Goal: Contribute content: Contribute content

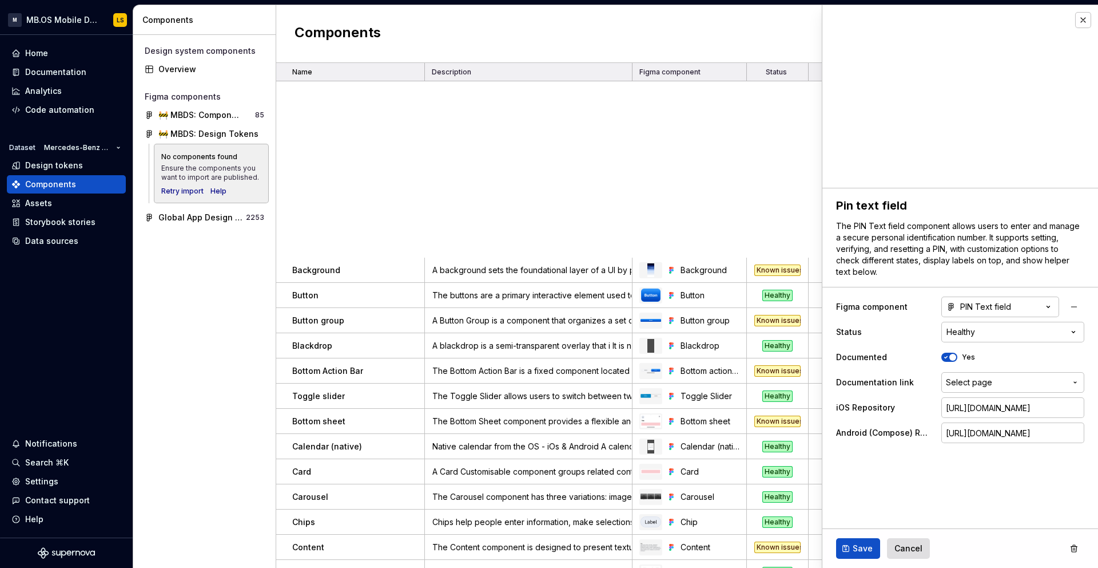
scroll to position [439, 0]
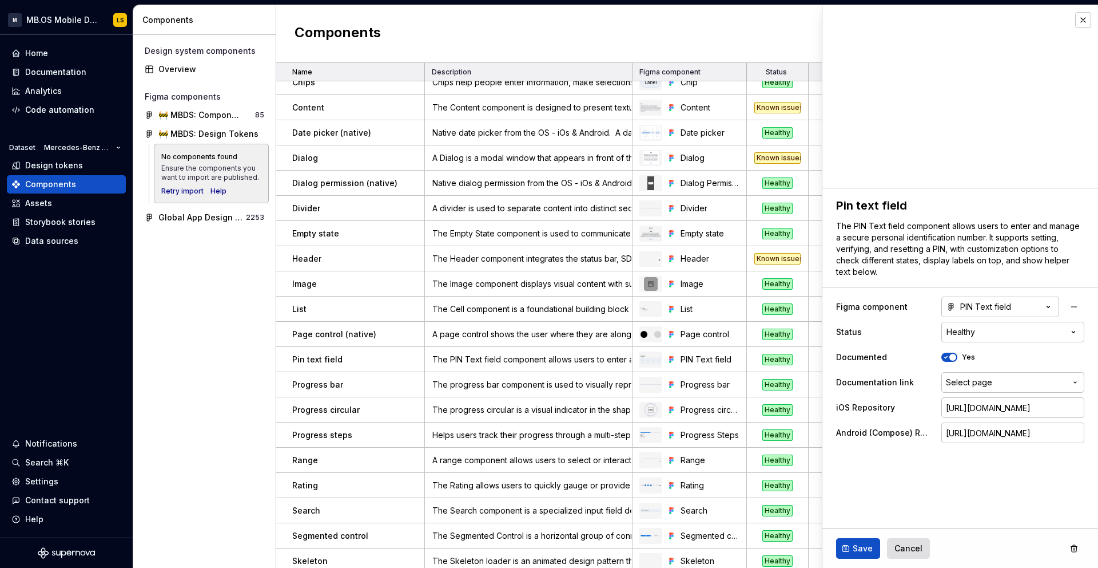
type textarea "*"
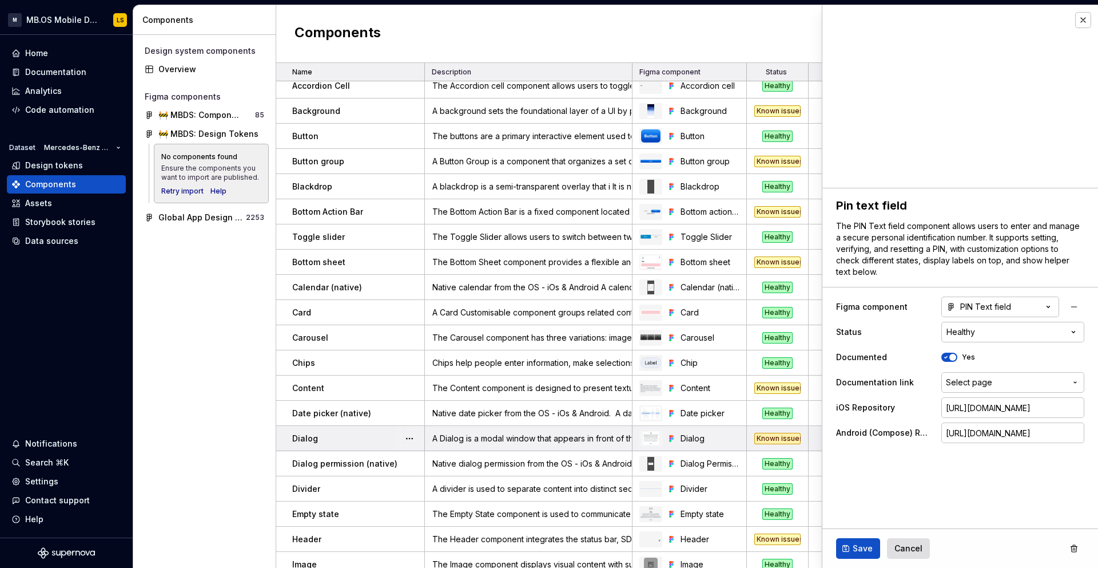
scroll to position [0, 0]
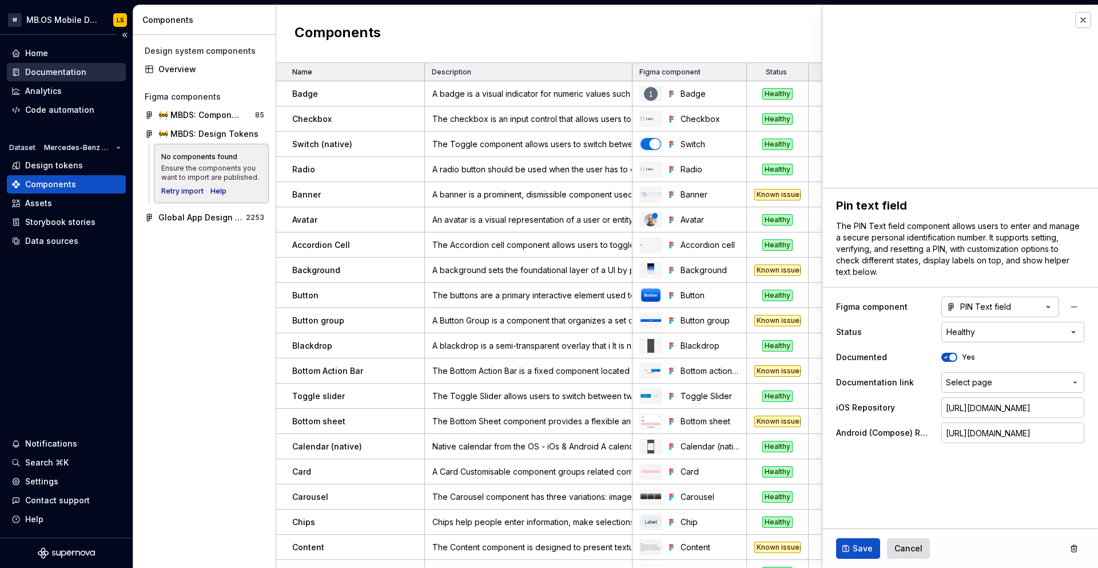
click at [47, 73] on div "Documentation" at bounding box center [55, 71] width 61 height 11
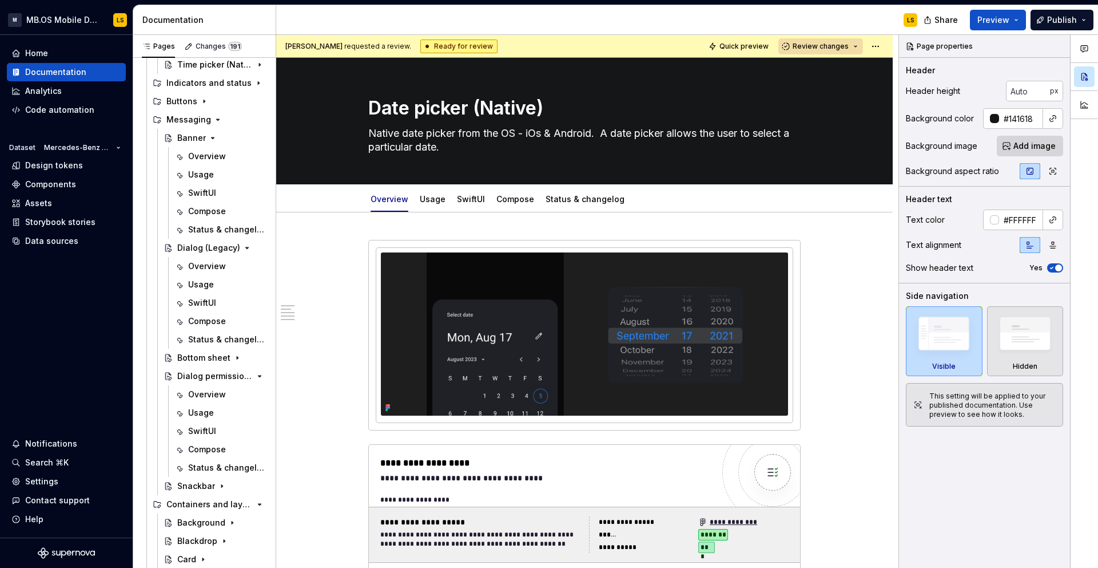
scroll to position [448, 0]
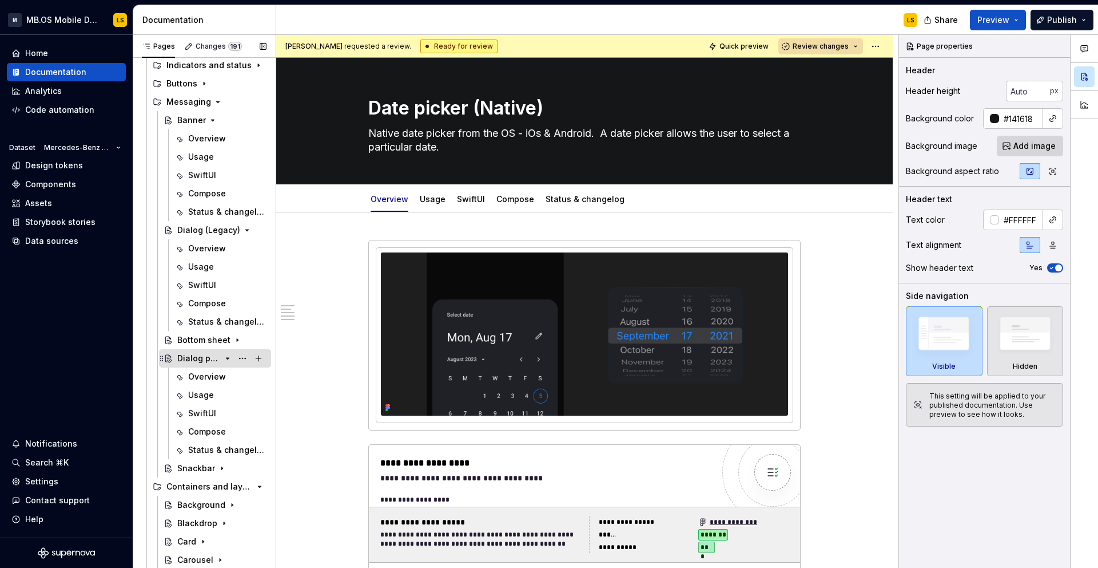
click at [217, 352] on div "Dialog permission (native)" at bounding box center [198, 357] width 43 height 11
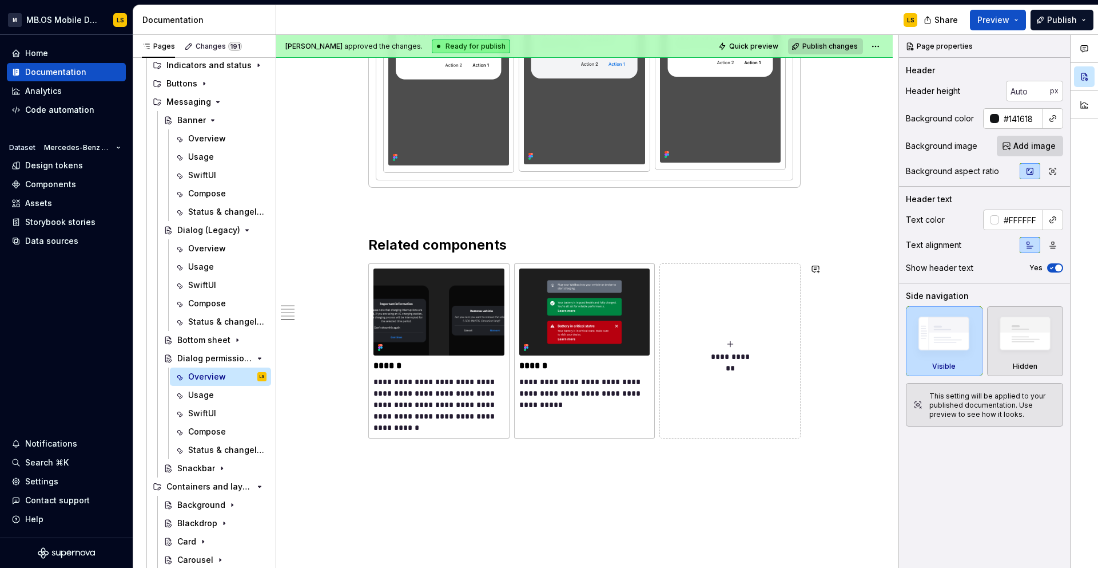
scroll to position [1962, 0]
click at [1086, 51] on icon "button" at bounding box center [1084, 49] width 7 height 6
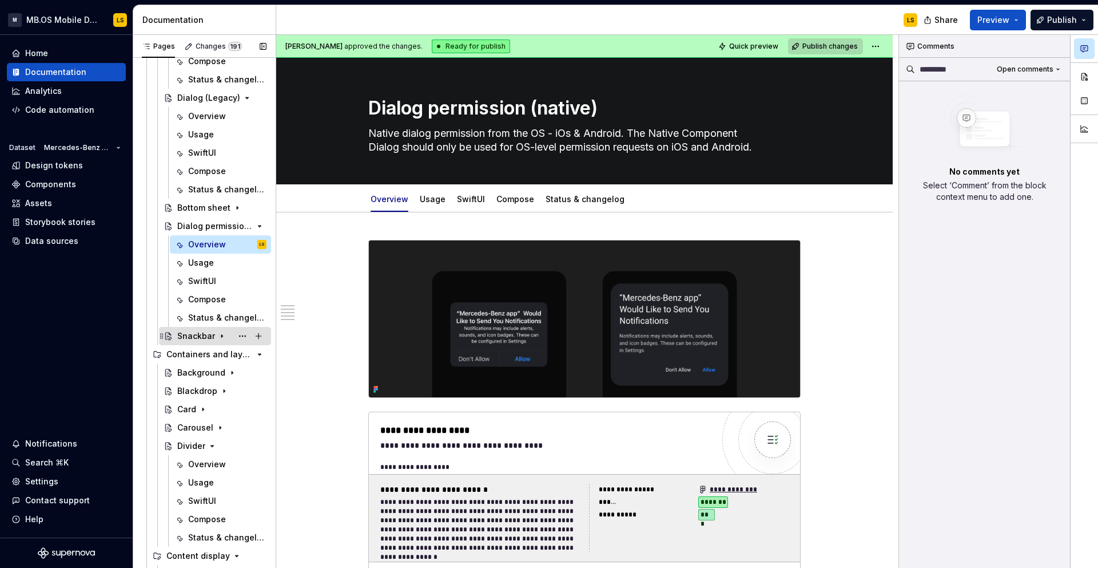
scroll to position [561, 0]
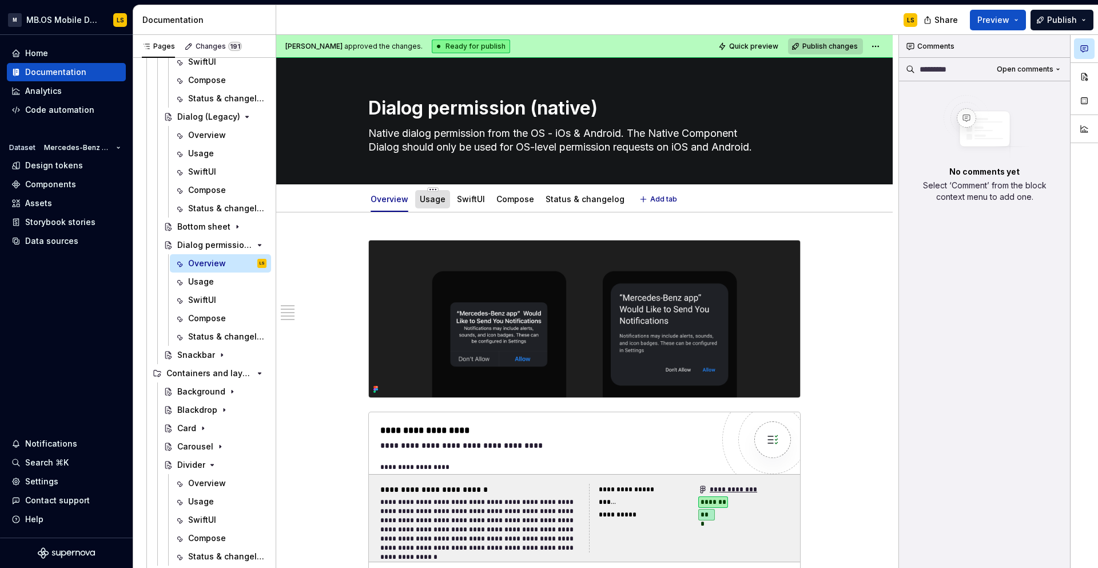
click at [438, 205] on div "Usage" at bounding box center [433, 199] width 26 height 14
click at [438, 201] on link "Usage" at bounding box center [433, 199] width 26 height 10
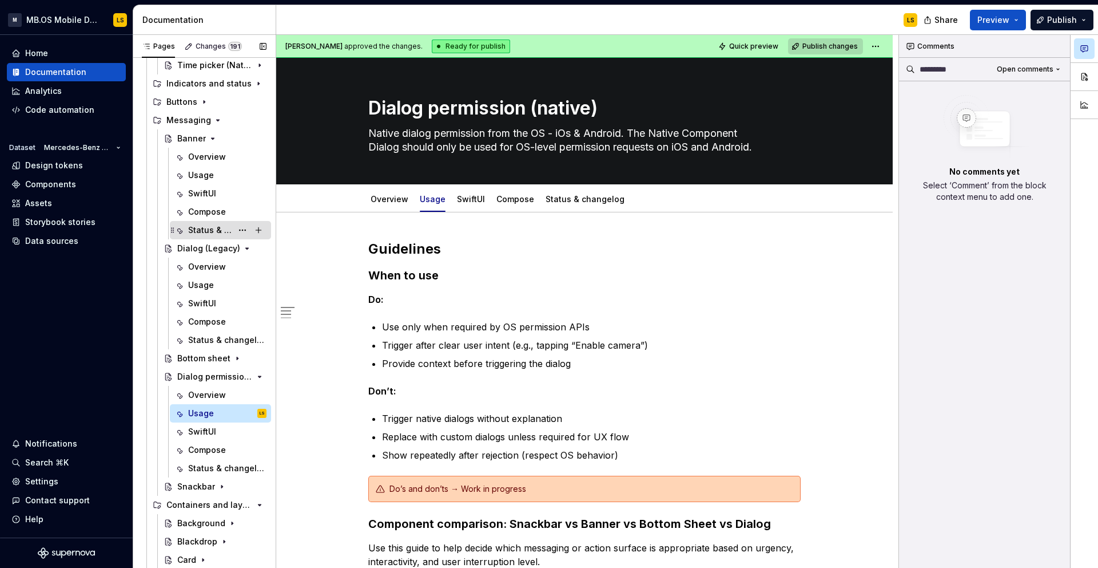
scroll to position [422, 0]
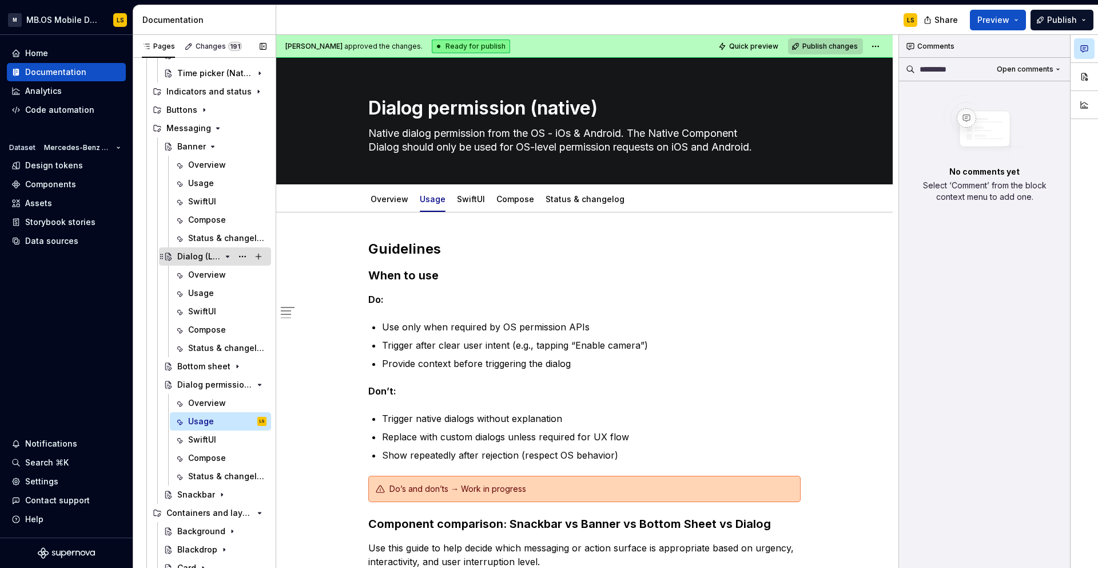
click at [188, 258] on div "Dialog (Legacy)" at bounding box center [198, 256] width 43 height 11
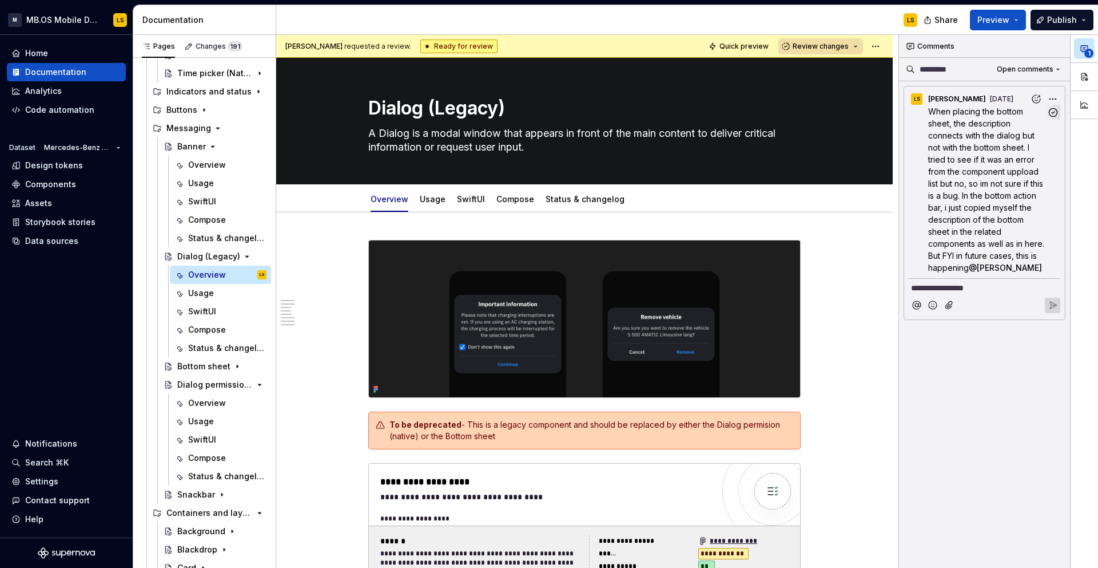
click at [976, 149] on span "When placing the bottom sheet, the description connects with the dialog but not…" at bounding box center [988, 189] width 118 height 166
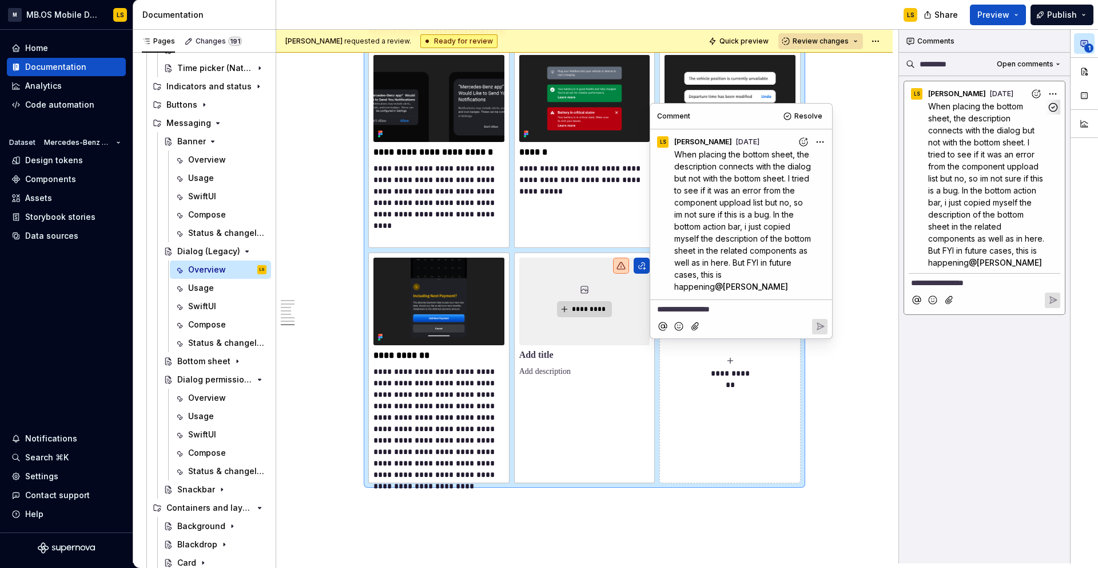
scroll to position [3815, 0]
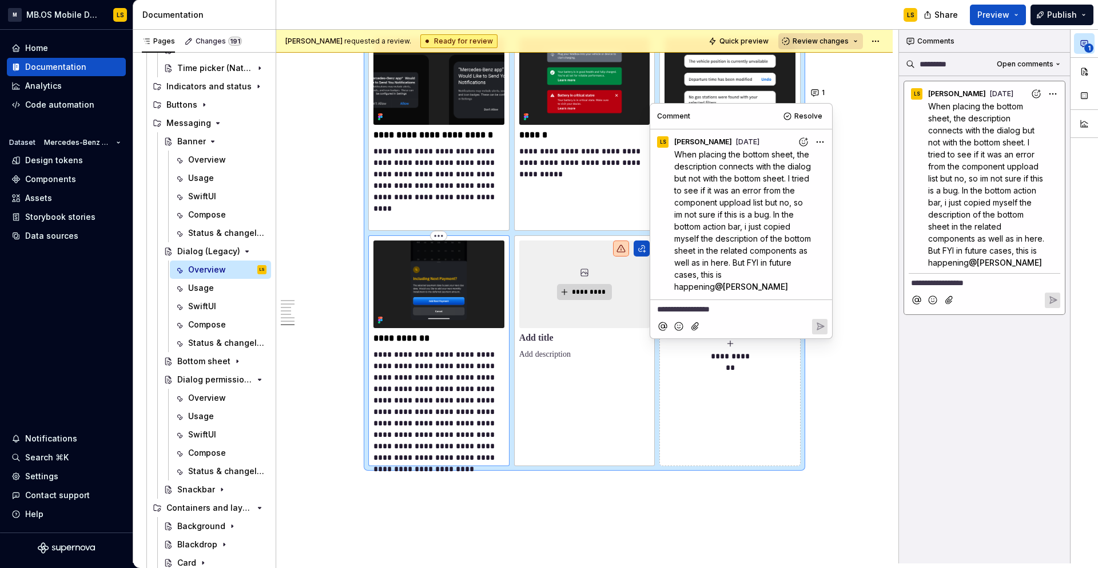
click at [471, 412] on p "**********" at bounding box center [439, 405] width 131 height 114
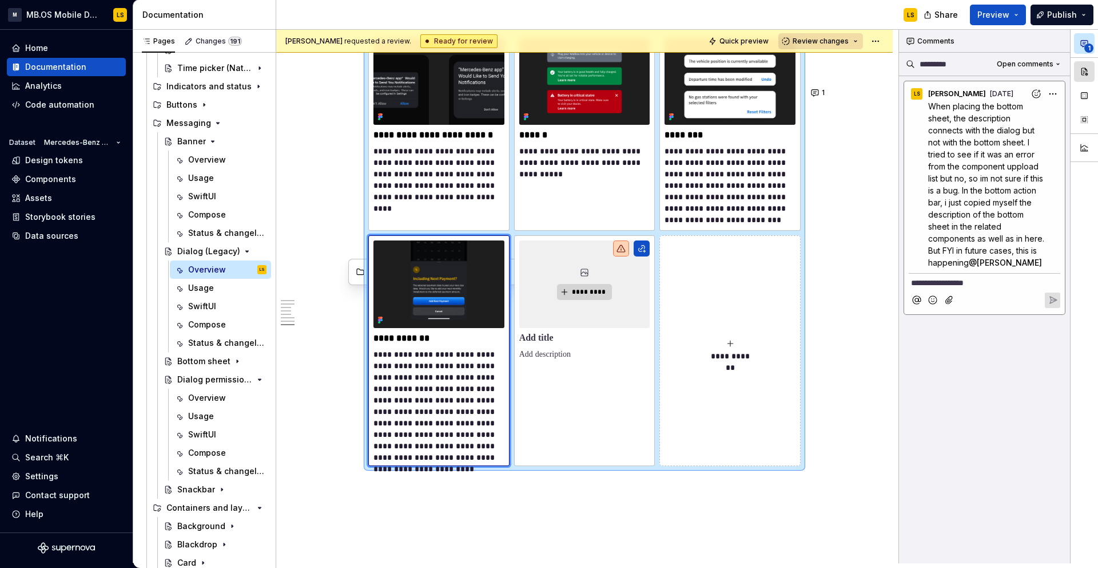
click at [1089, 68] on button "button" at bounding box center [1084, 71] width 21 height 21
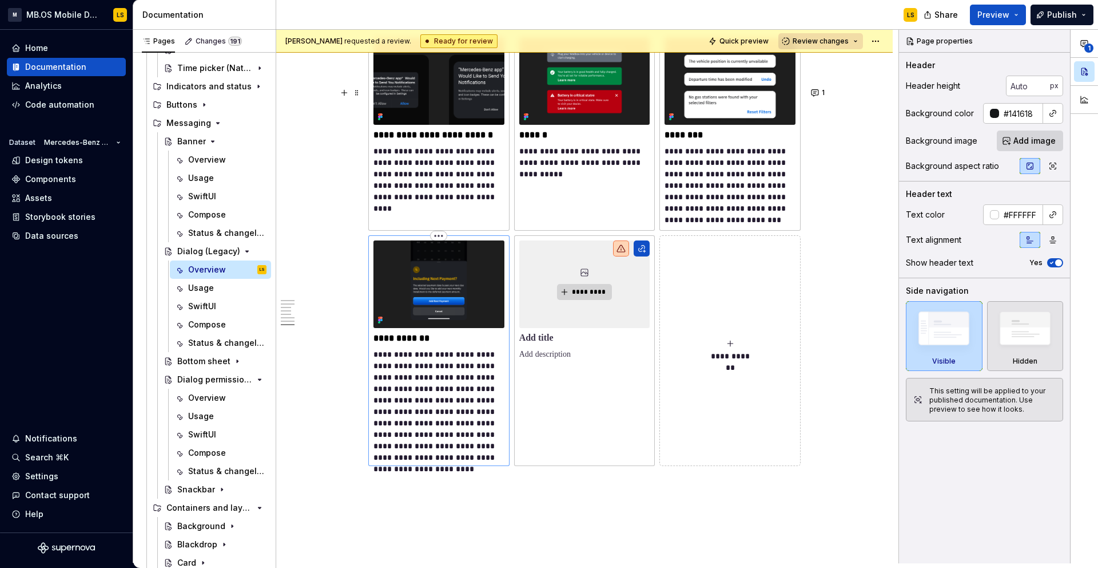
click at [435, 456] on p "**********" at bounding box center [439, 405] width 131 height 114
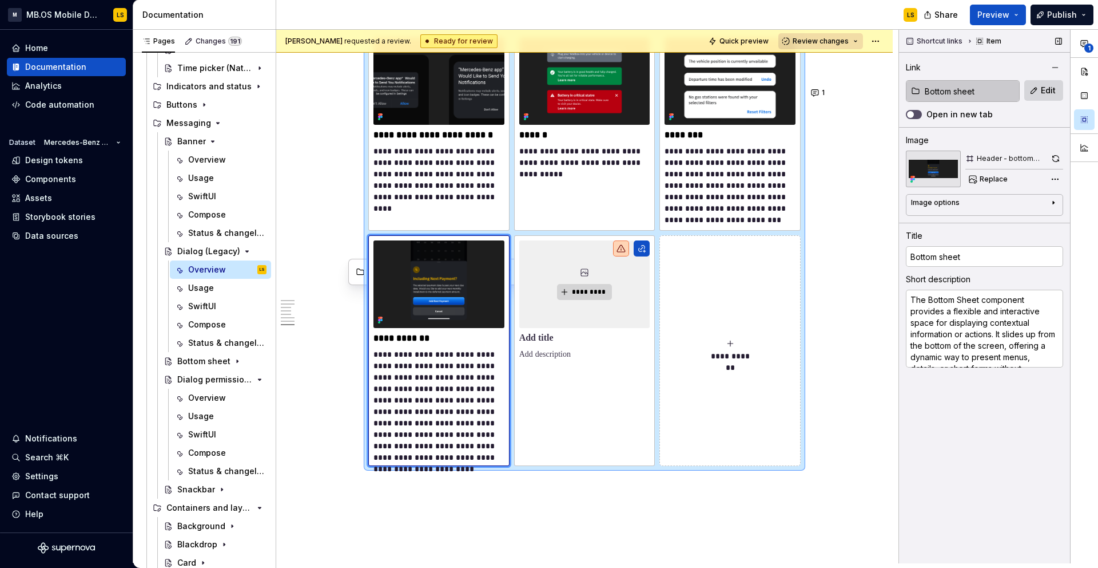
click at [976, 86] on input "Bottom sheet" at bounding box center [970, 91] width 99 height 21
click at [1044, 87] on span "Edit" at bounding box center [1048, 90] width 15 height 11
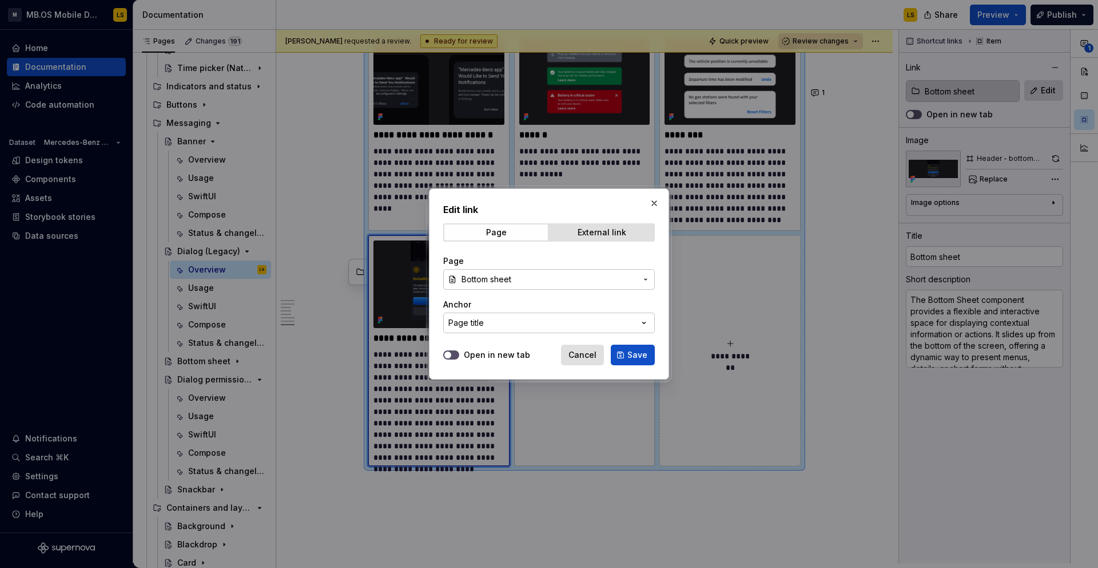
click at [594, 279] on span "Bottom sheet" at bounding box center [549, 278] width 175 height 11
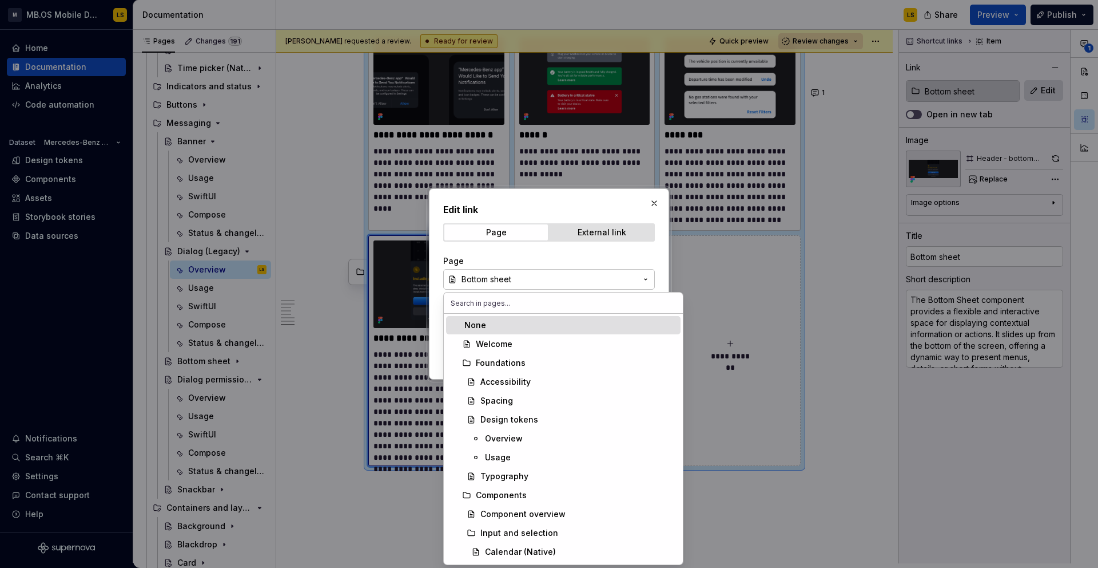
click at [609, 204] on div "Edit link Page External link Page Bottom sheet Anchor Page title Open in new ta…" at bounding box center [549, 284] width 1098 height 568
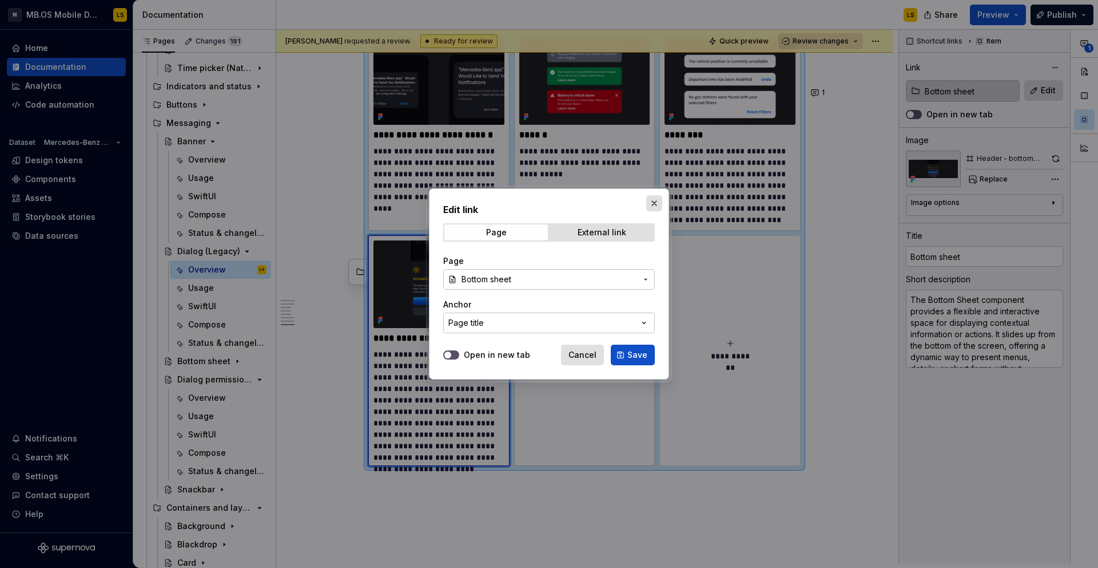
click at [659, 198] on button "button" at bounding box center [654, 203] width 16 height 16
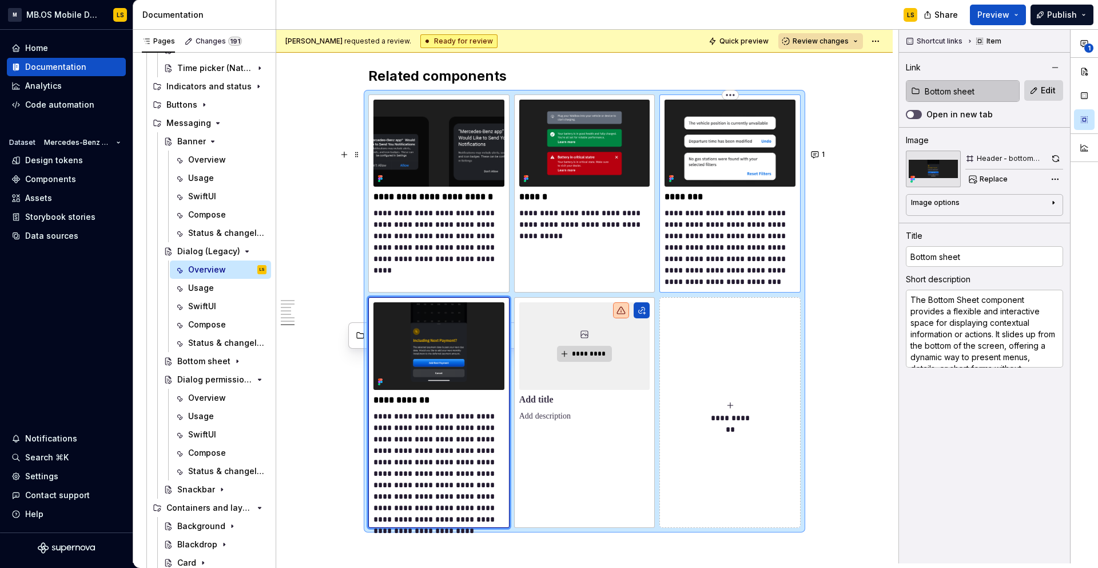
scroll to position [3752, 0]
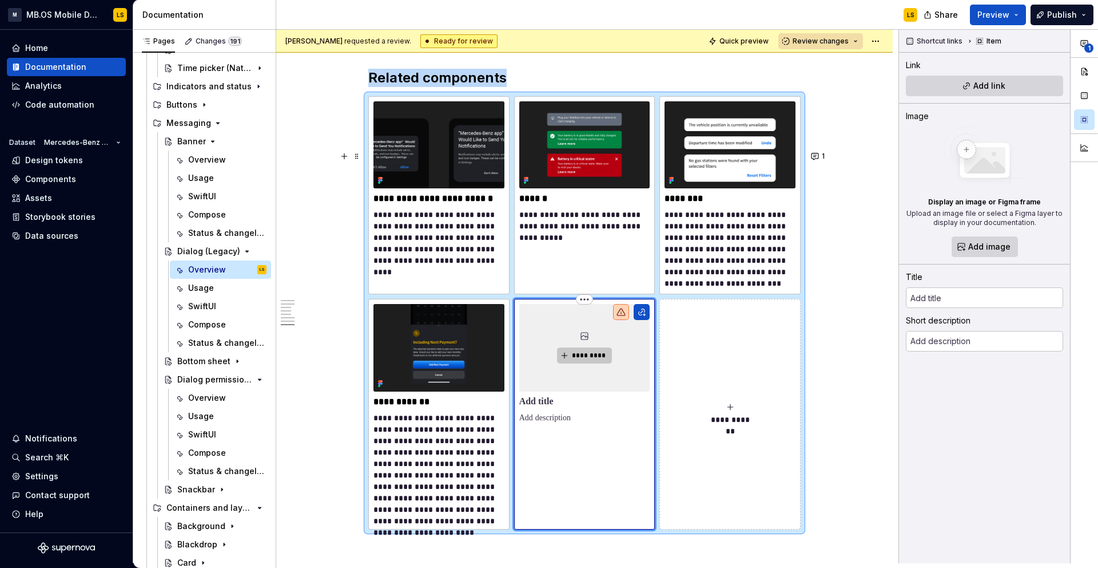
click at [592, 360] on span "*********" at bounding box center [589, 355] width 35 height 9
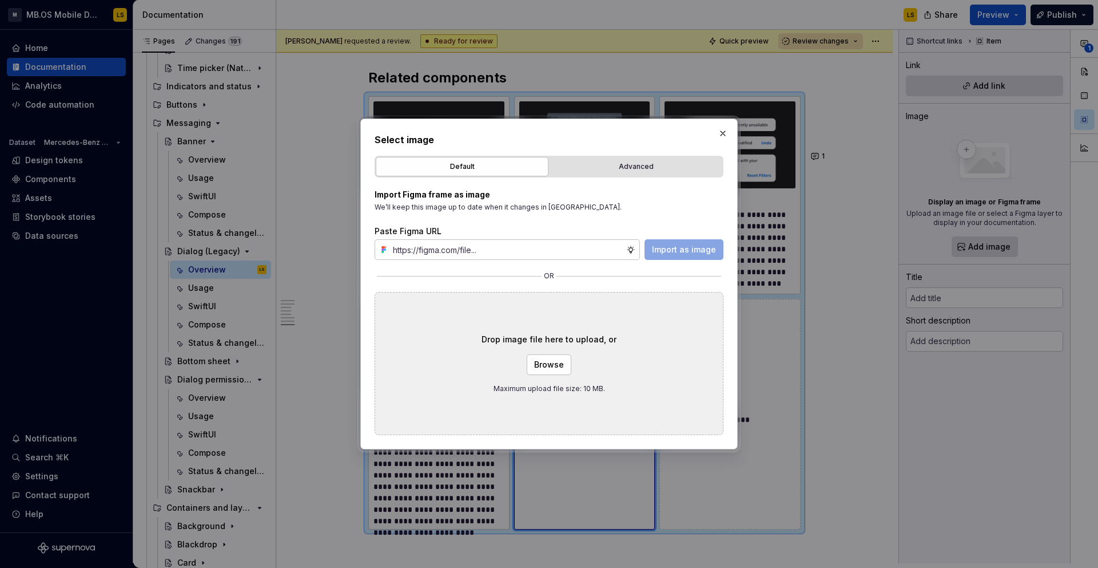
click at [708, 130] on div "Select image Default Advanced Import Figma frame as image We’ll keep this image…" at bounding box center [549, 283] width 378 height 331
click at [718, 130] on button "button" at bounding box center [723, 133] width 16 height 16
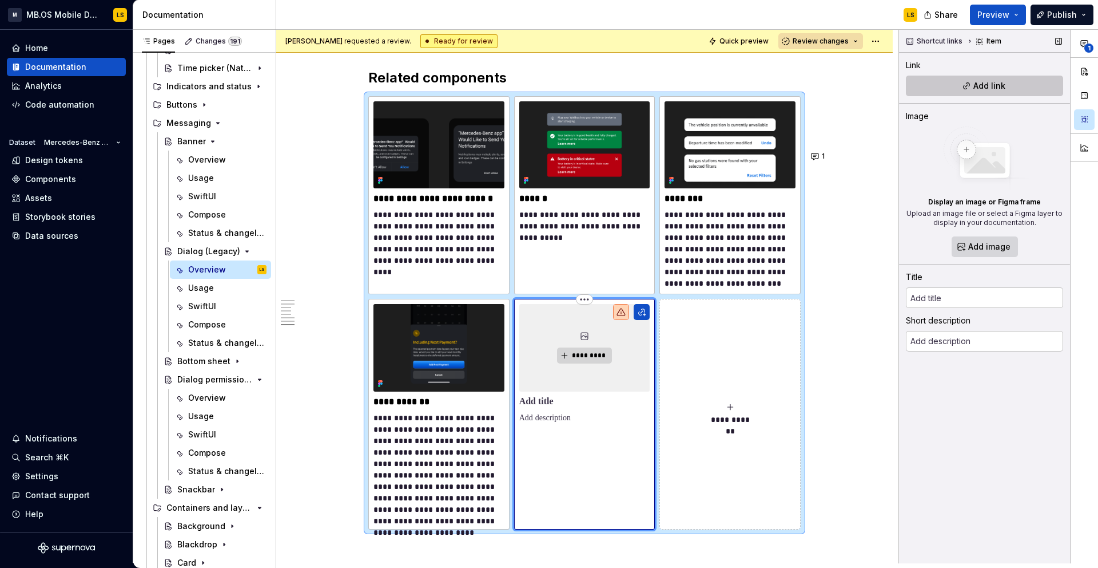
click at [977, 86] on span "Add link" at bounding box center [990, 85] width 32 height 11
type textarea "*"
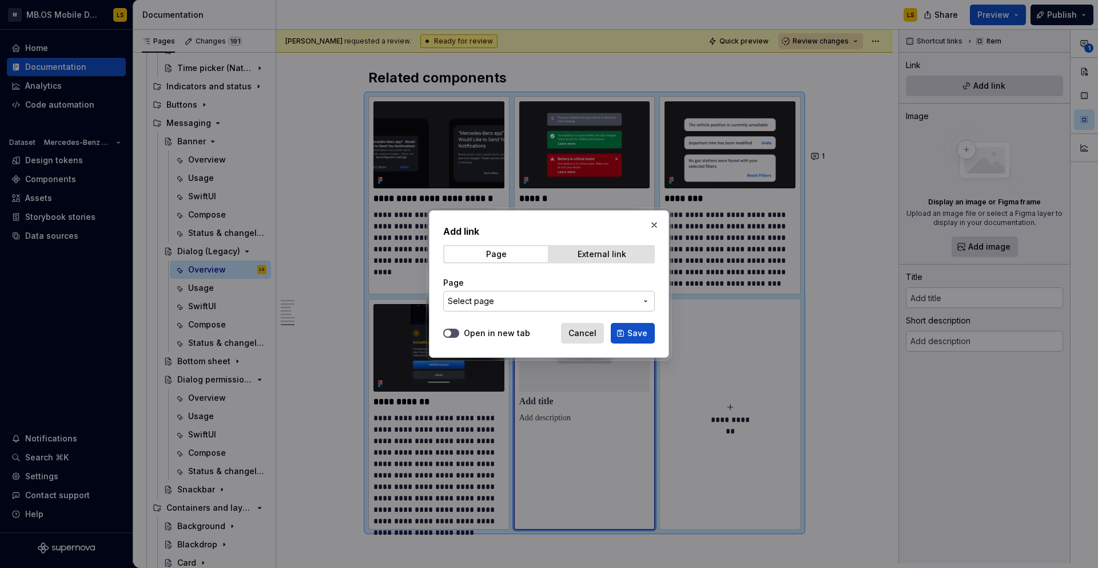
click at [533, 298] on span "Select page" at bounding box center [542, 300] width 189 height 11
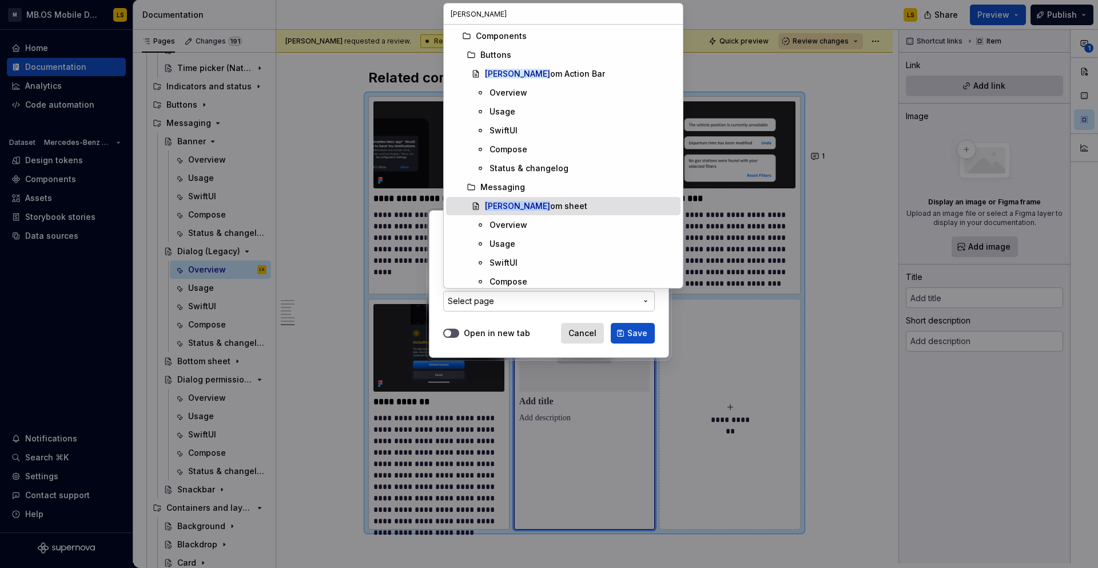
type input "[PERSON_NAME]"
click at [550, 201] on div "[PERSON_NAME] sheet" at bounding box center [580, 205] width 191 height 11
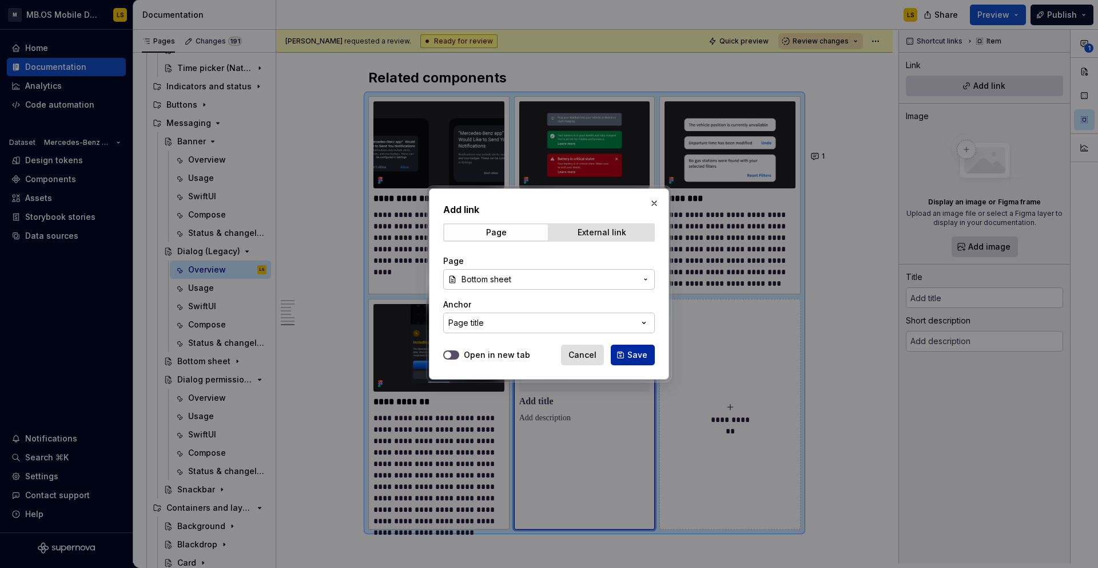
click at [626, 350] on button "Save" at bounding box center [633, 354] width 44 height 21
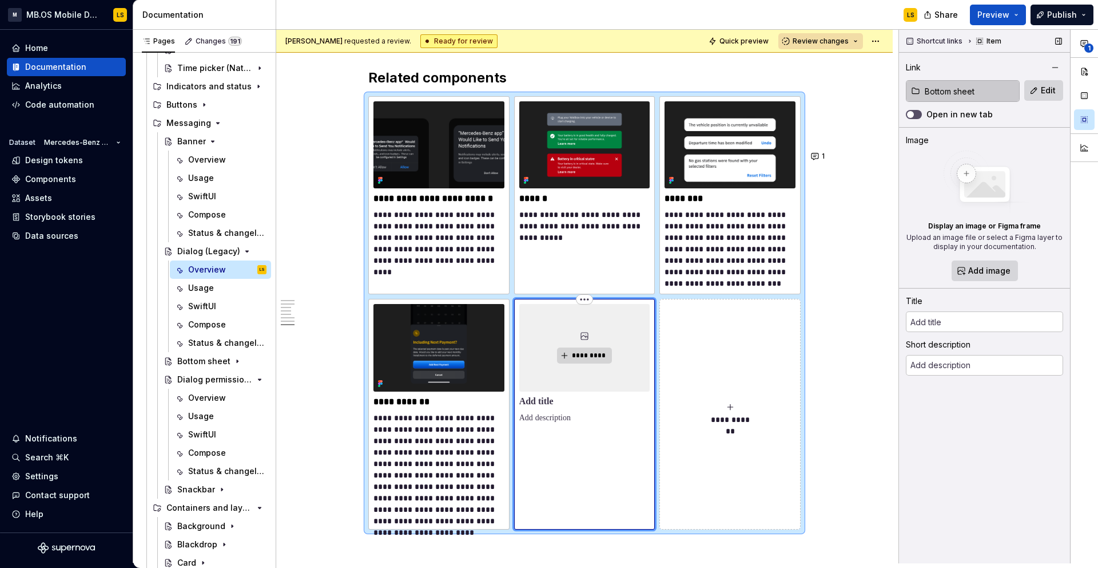
type textarea "*"
type input "Bottom sheet"
type textarea "A Dialog is a modal window that appears in front of the main content to deliver…"
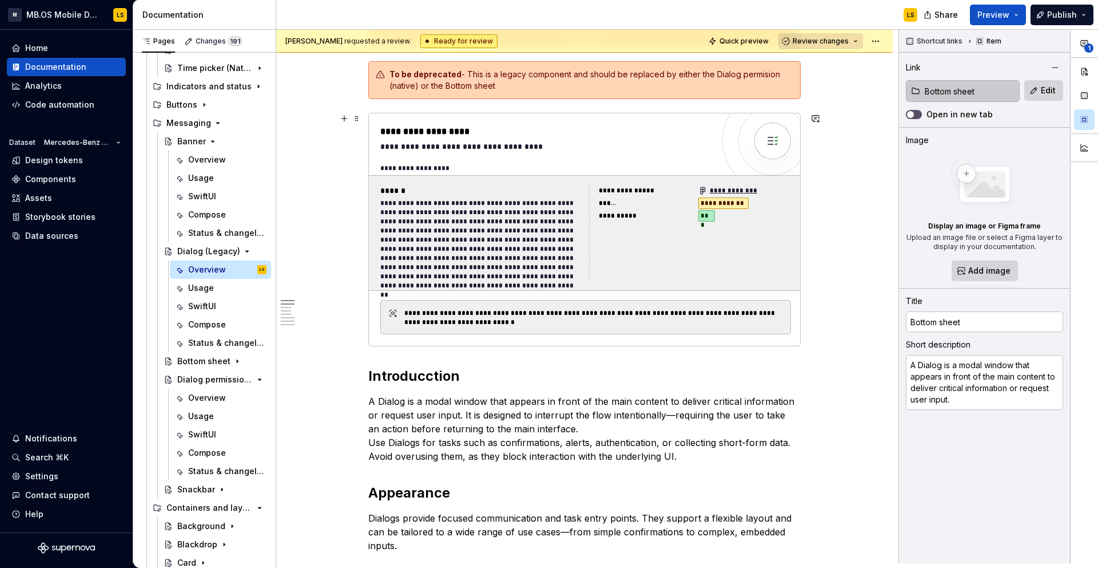
scroll to position [0, 0]
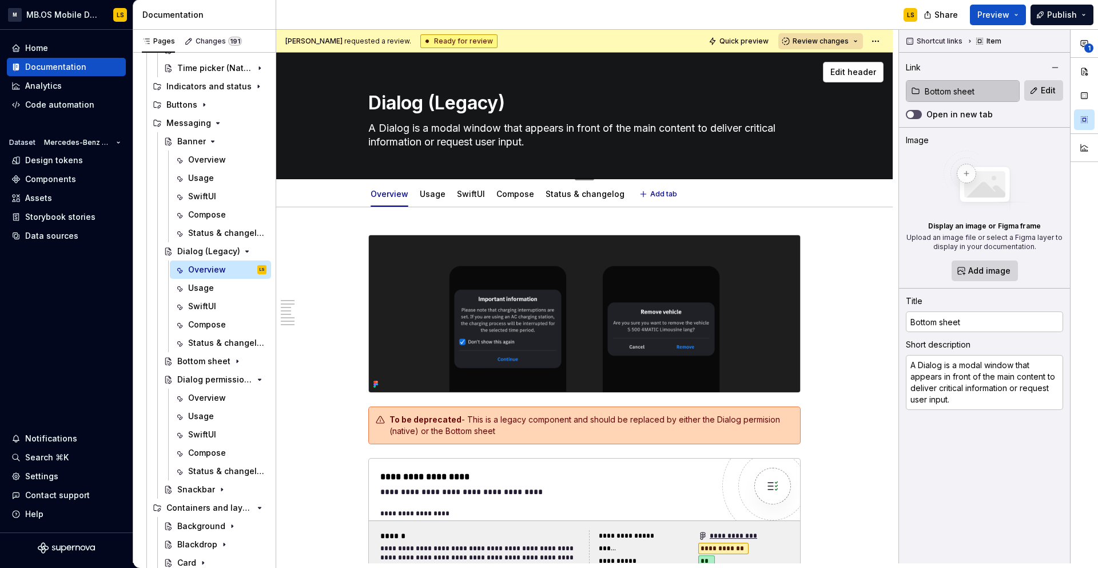
click at [443, 133] on textarea "A Dialog is a modal window that appears in front of the main content to deliver…" at bounding box center [582, 135] width 433 height 32
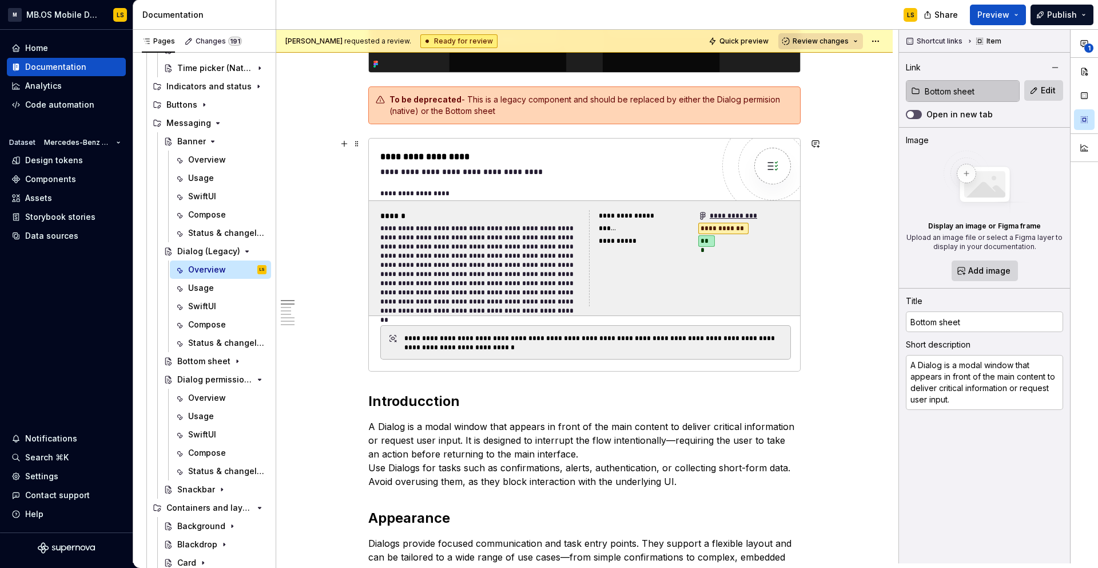
scroll to position [383, 0]
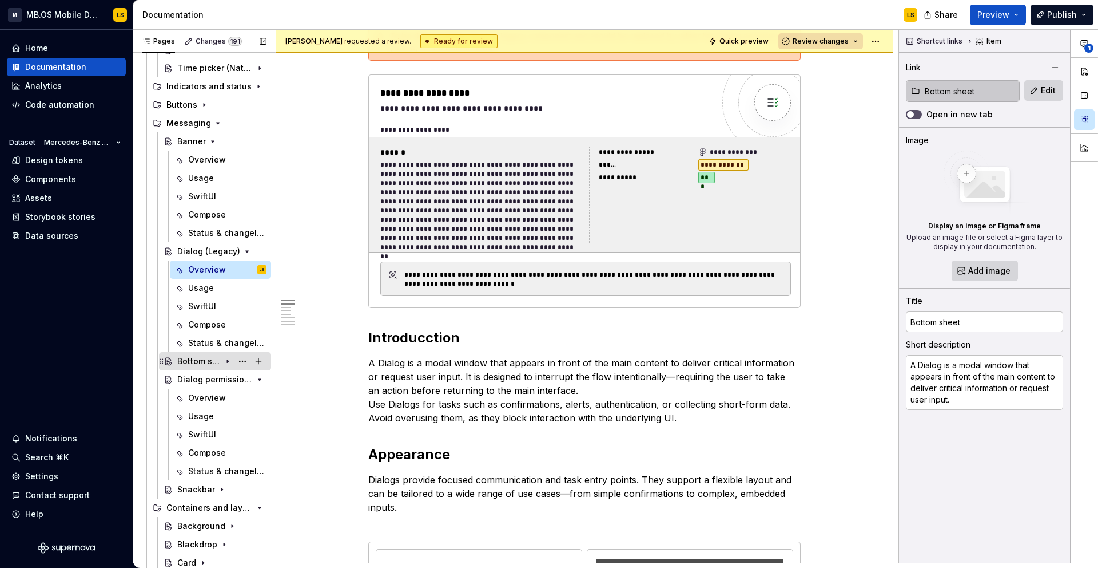
click at [194, 364] on div "Bottom sheet" at bounding box center [198, 360] width 43 height 11
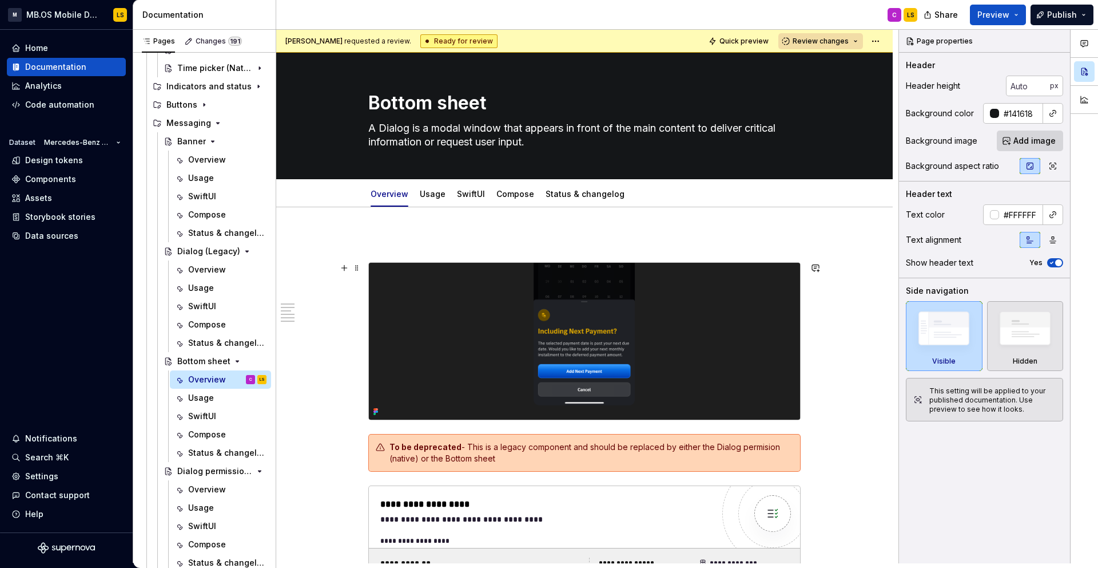
scroll to position [411, 0]
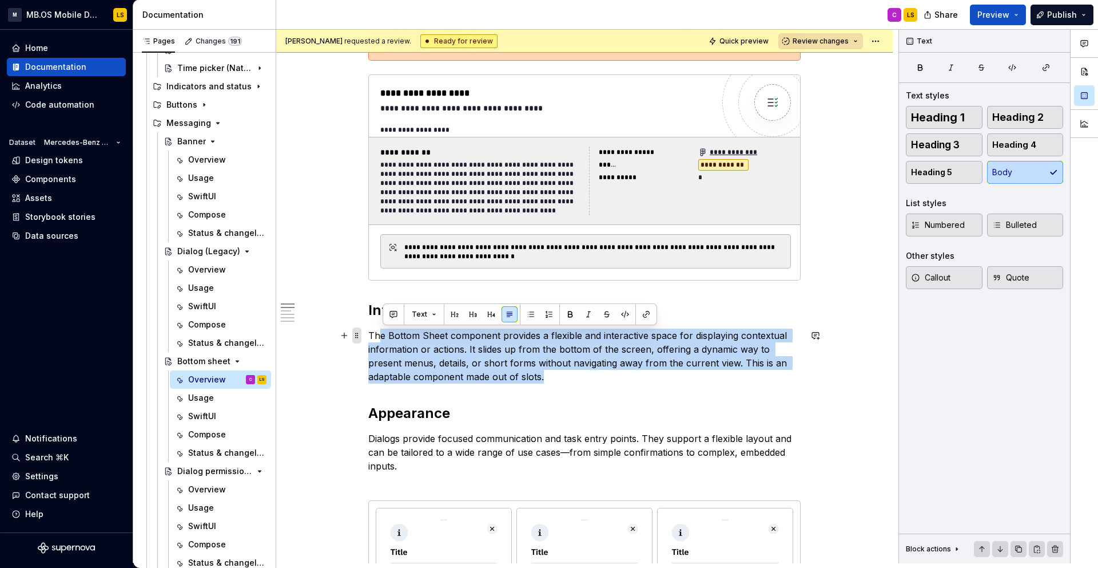
drag, startPoint x: 565, startPoint y: 375, endPoint x: 360, endPoint y: 339, distance: 208.5
drag, startPoint x: 373, startPoint y: 337, endPoint x: 601, endPoint y: 375, distance: 230.8
click at [601, 375] on p "The Bottom Sheet component provides a flexible and interactive space for displa…" at bounding box center [584, 355] width 433 height 55
copy p "The Bottom Sheet component provides a flexible and interactive space for displa…"
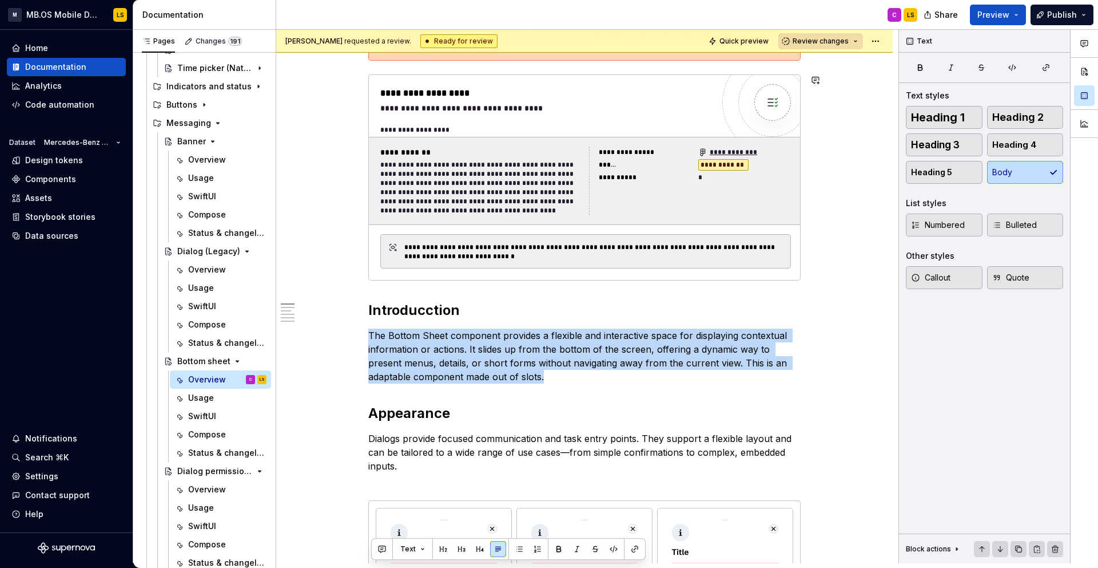
scroll to position [0, 0]
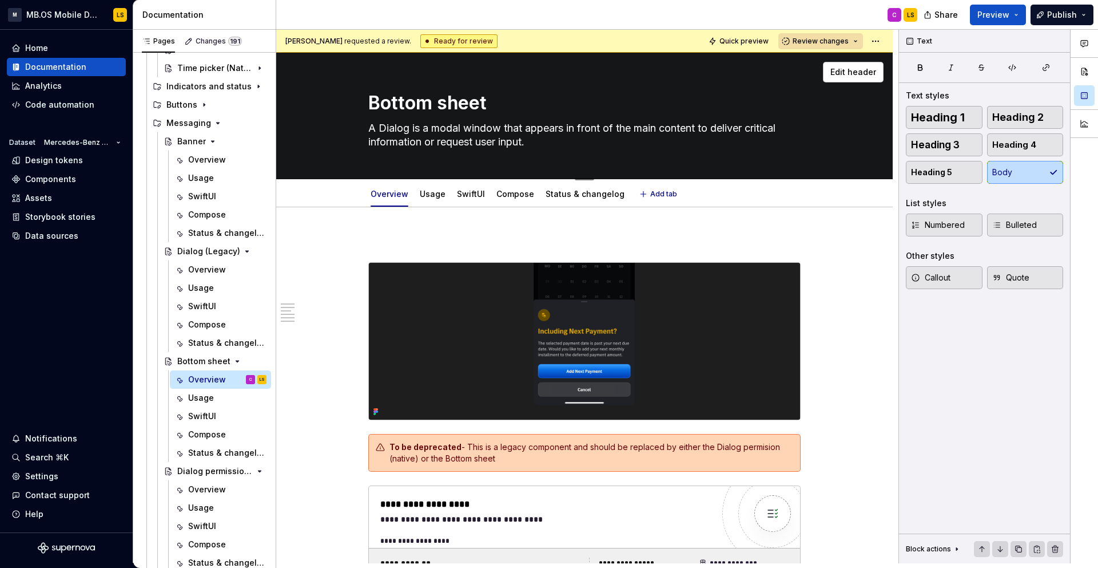
click at [446, 142] on textarea "A Dialog is a modal window that appears in front of the main content to deliver…" at bounding box center [582, 135] width 433 height 32
paste textarea "The Bottom Sheet component provides a flexible and interactive space for displa…"
type textarea "*"
type textarea "The Bottom Sheet component provides a flexible and interactive space for displa…"
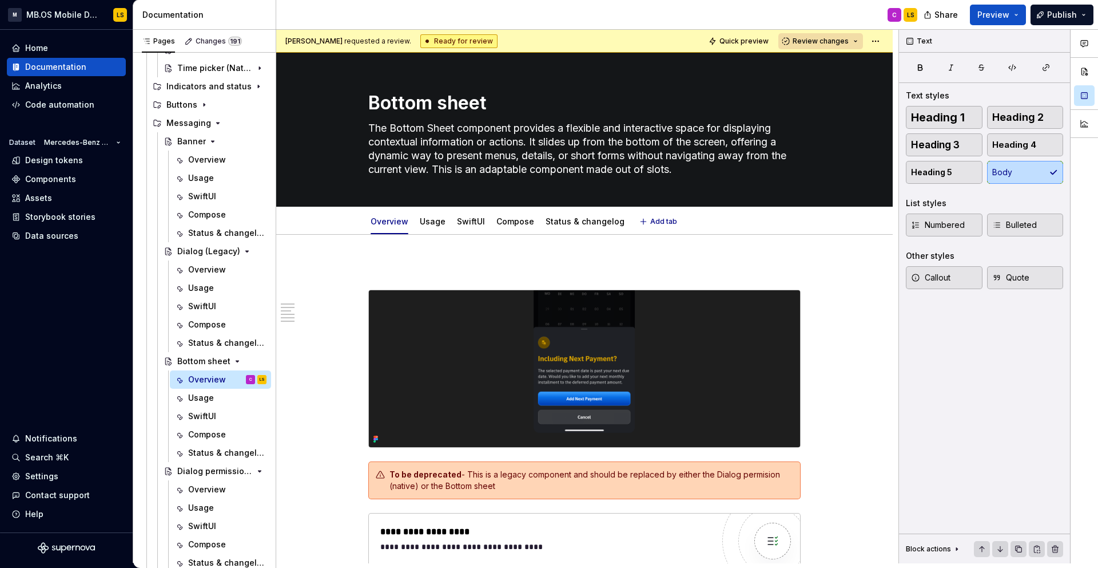
type textarea "*"
type textarea "The Bottom Sheet component provides a flexible and interactive space for displa…"
click at [502, 269] on p at bounding box center [584, 269] width 433 height 14
type textarea "*"
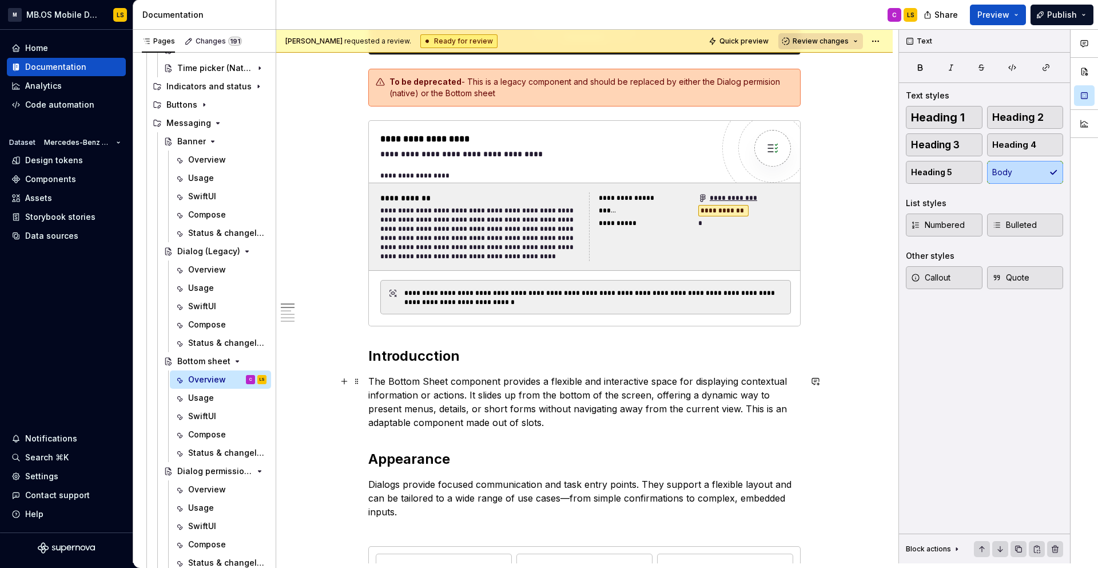
scroll to position [513, 0]
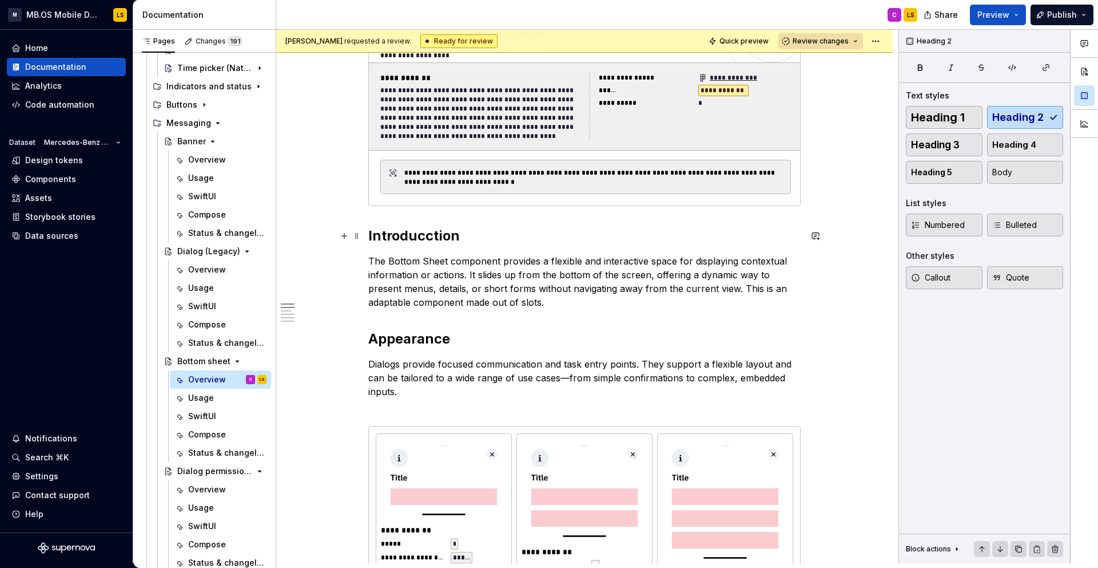
click at [433, 239] on h2 "Introducction" at bounding box center [584, 236] width 433 height 18
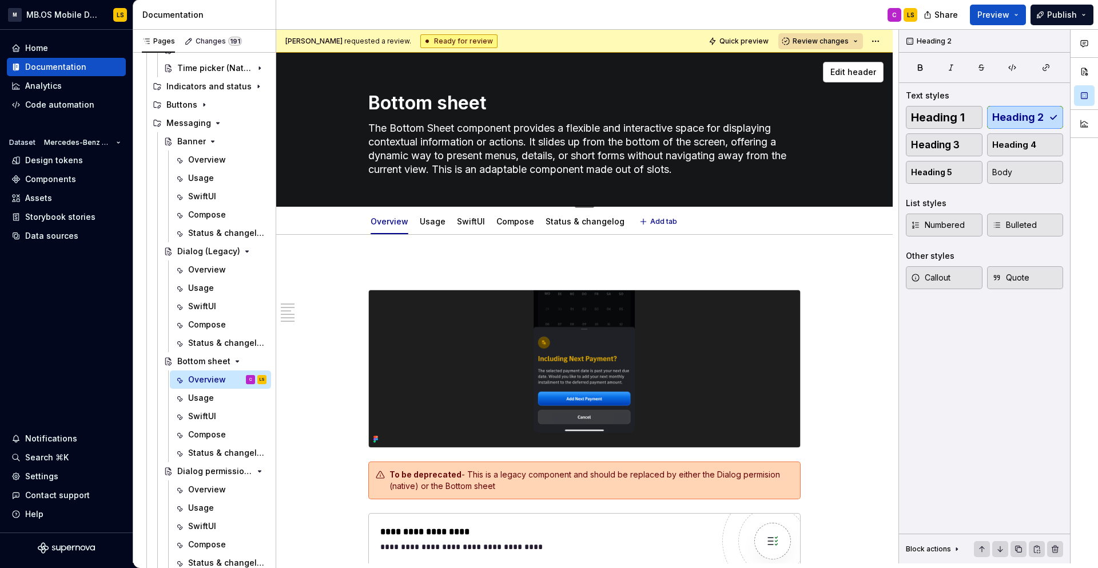
drag, startPoint x: 705, startPoint y: 168, endPoint x: 542, endPoint y: 150, distance: 164.0
click at [542, 150] on textarea "The Bottom Sheet component provides a flexible and interactive space for displa…" at bounding box center [582, 148] width 433 height 59
click at [537, 141] on textarea "The Bottom Sheet component provides a flexible and interactive space for displa…" at bounding box center [582, 148] width 433 height 59
drag, startPoint x: 537, startPoint y: 141, endPoint x: 724, endPoint y: 174, distance: 190.7
click at [724, 174] on textarea "The Bottom Sheet component provides a flexible and interactive space for displa…" at bounding box center [582, 148] width 433 height 59
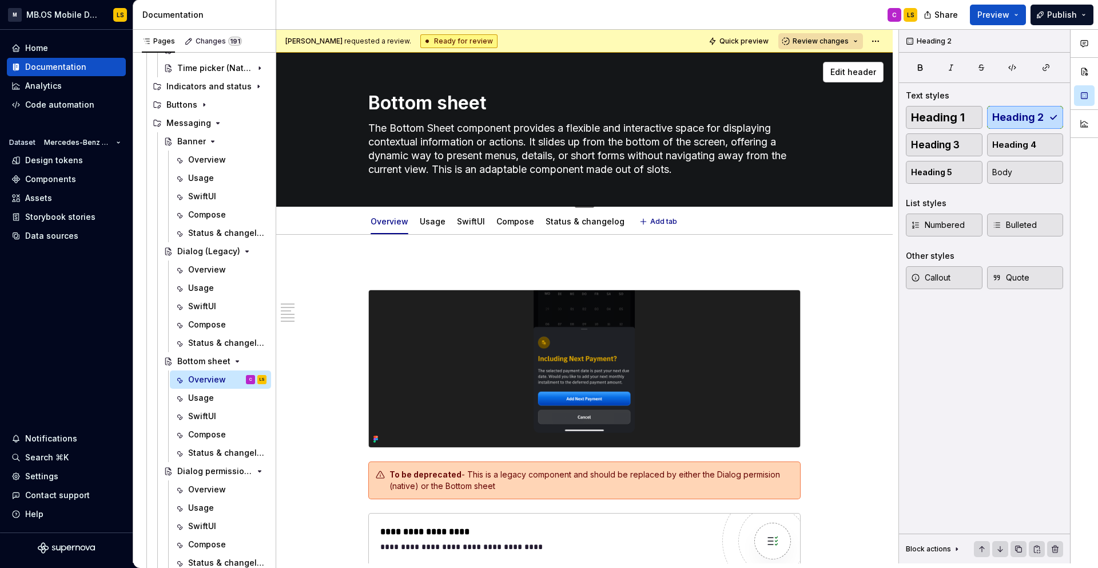
type textarea "*"
type textarea "The Bottom Sheet component provides a flexible and interactive space for displa…"
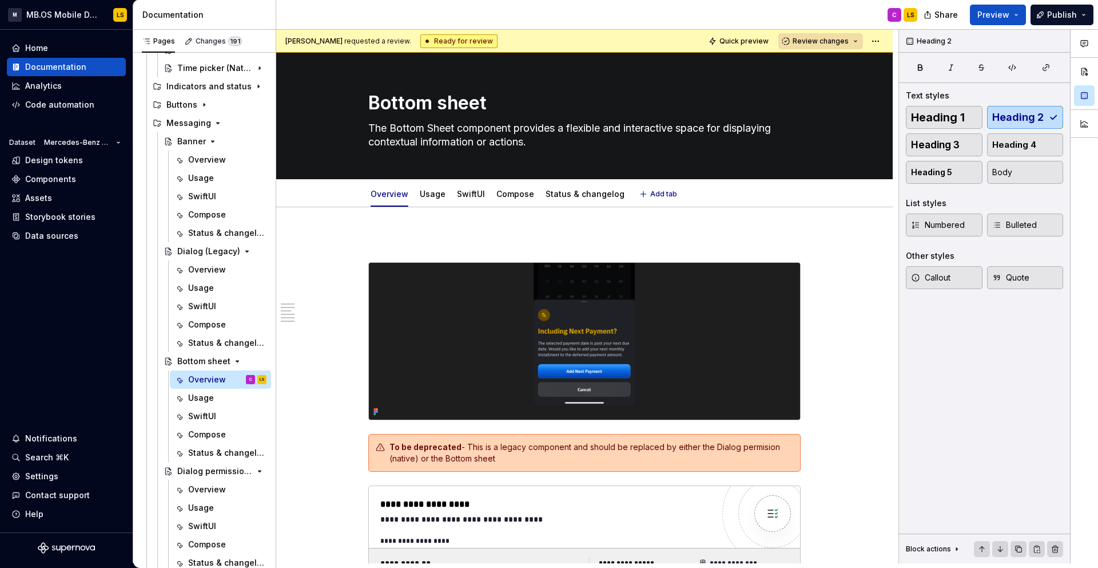
type textarea "*"
type textarea "The Bottom Sheet component provides a flexible and interactive space for displa…"
click at [641, 243] on p at bounding box center [584, 242] width 433 height 14
click at [360, 237] on span at bounding box center [356, 241] width 9 height 16
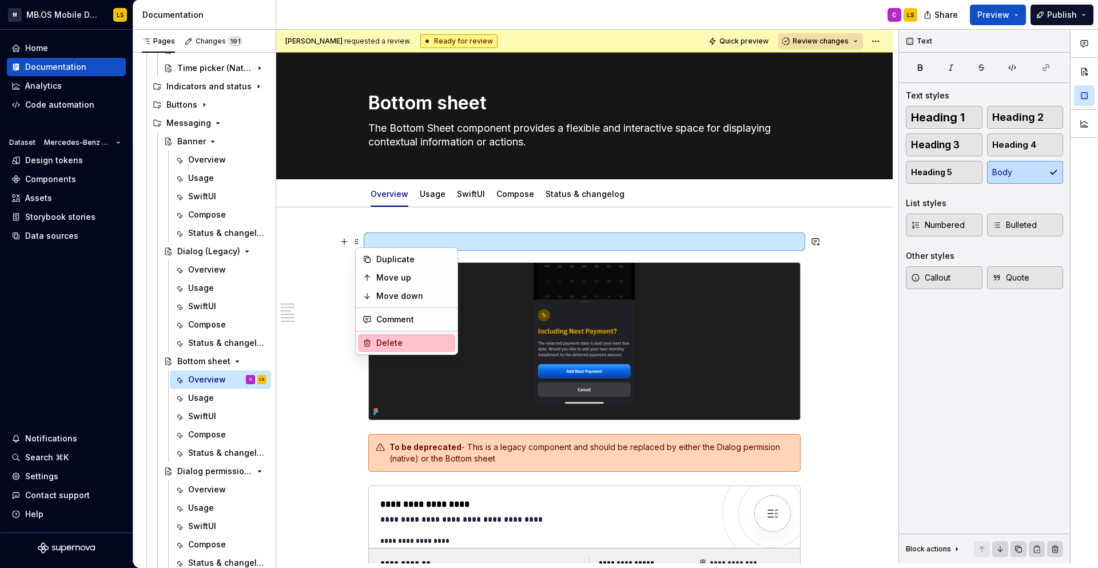
click at [394, 342] on div "Delete" at bounding box center [413, 342] width 74 height 11
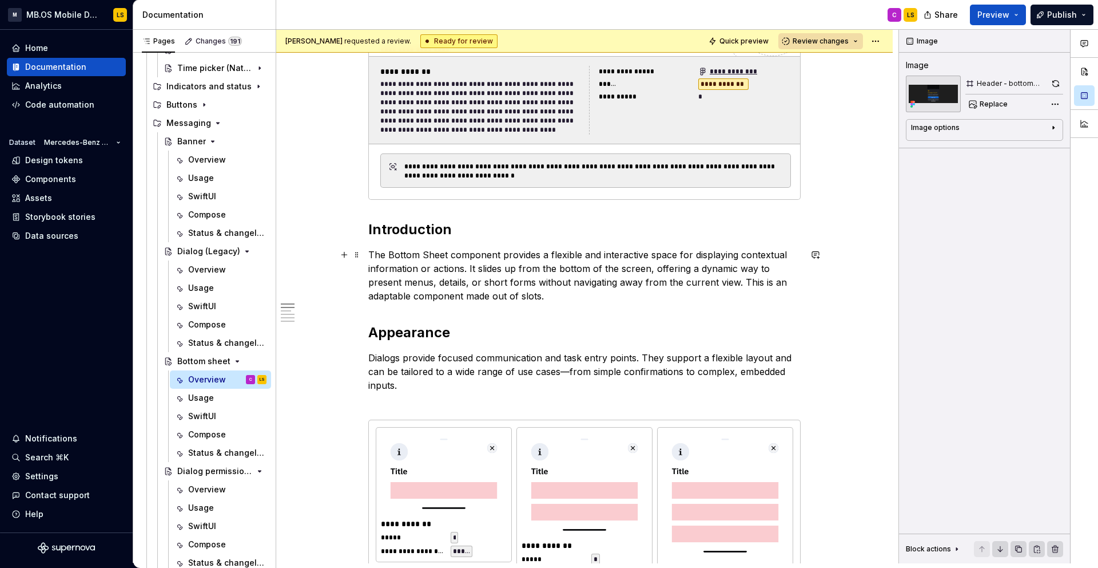
scroll to position [437, 0]
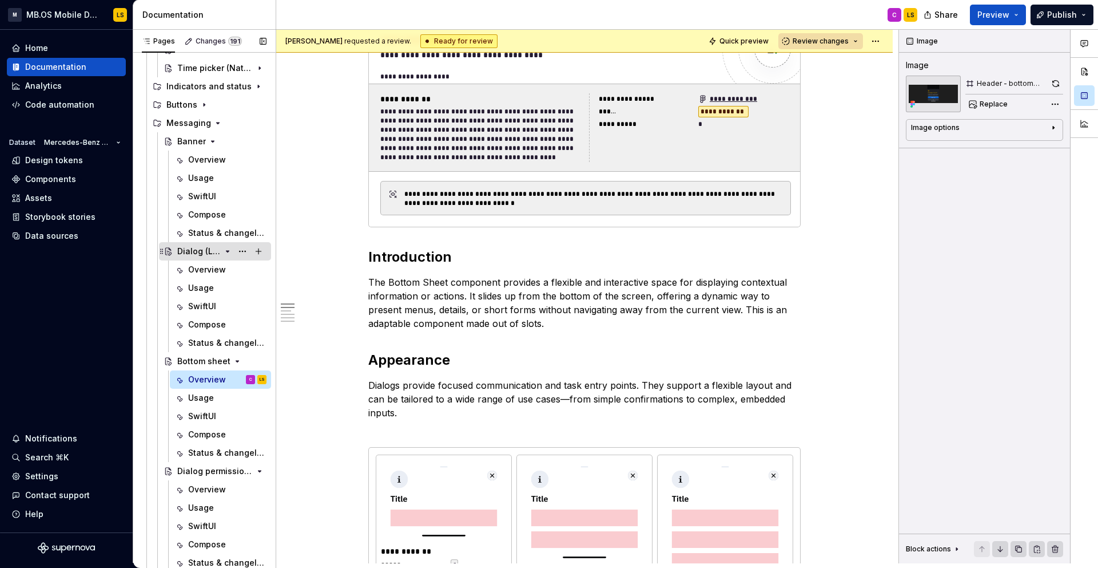
click at [199, 251] on div "Dialog (Legacy)" at bounding box center [198, 250] width 43 height 11
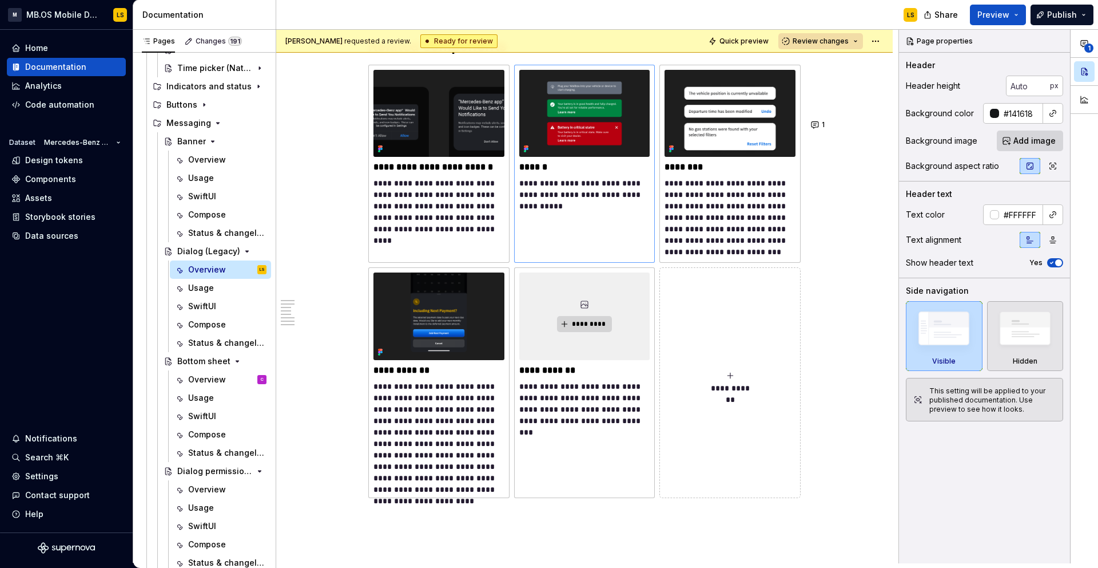
scroll to position [3984, 0]
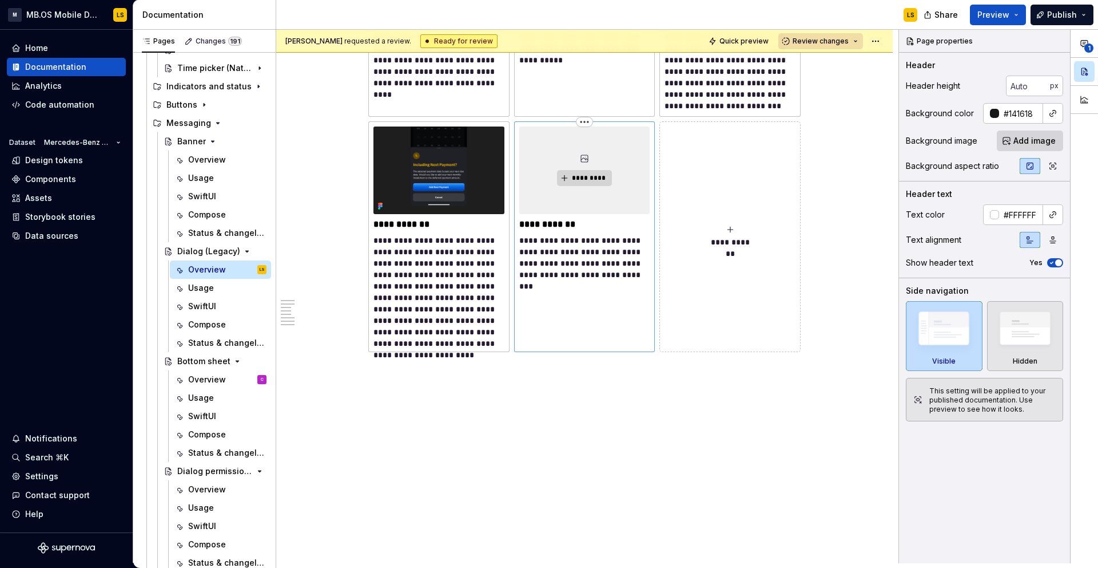
click at [612, 289] on div "**********" at bounding box center [584, 236] width 141 height 230
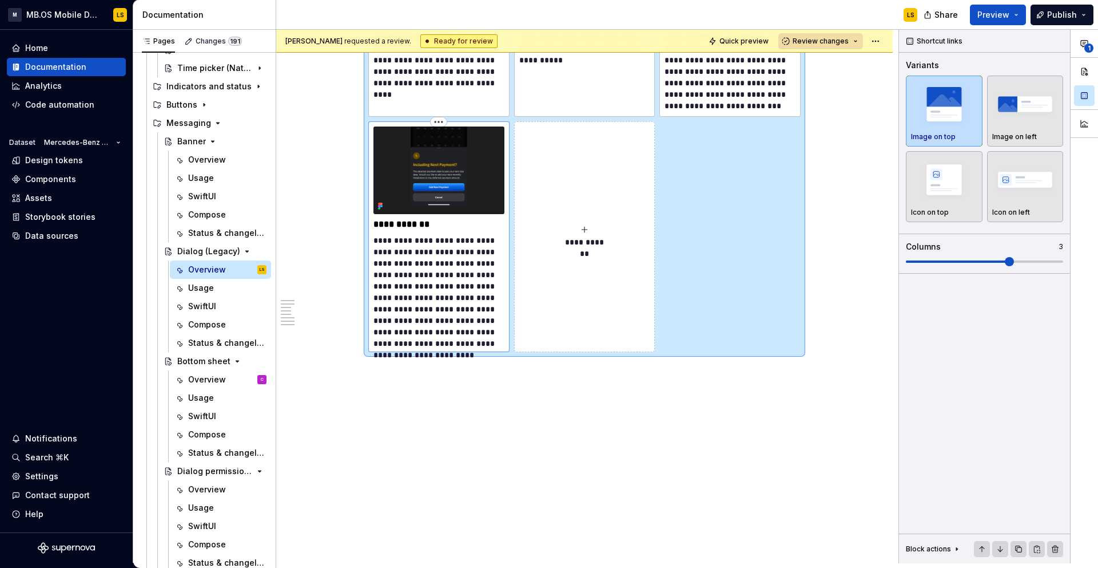
click at [437, 272] on p "**********" at bounding box center [439, 292] width 131 height 114
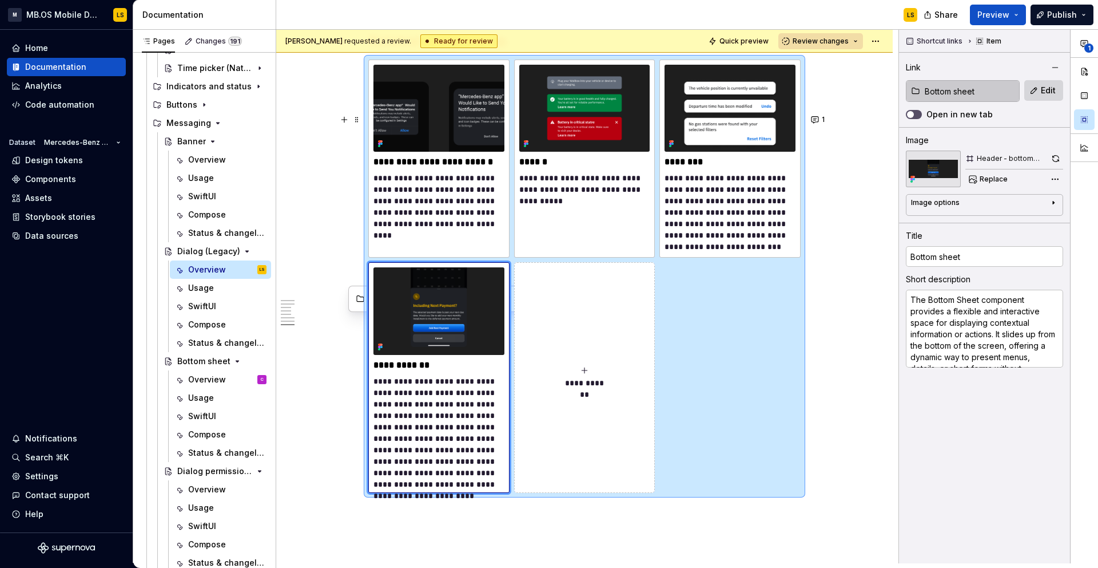
scroll to position [3790, 0]
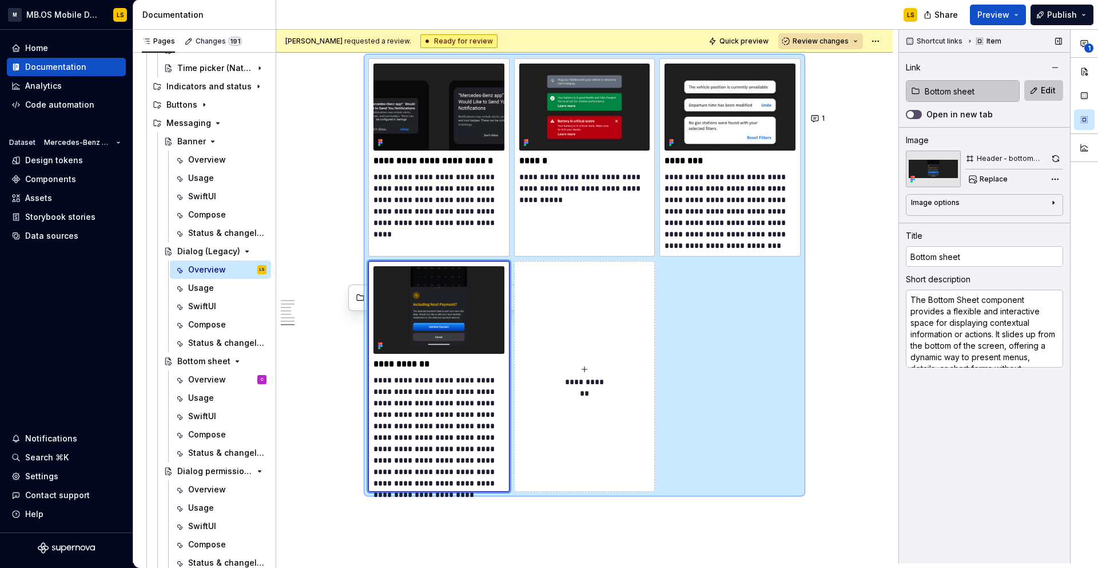
click at [1046, 92] on span "Edit" at bounding box center [1048, 90] width 15 height 11
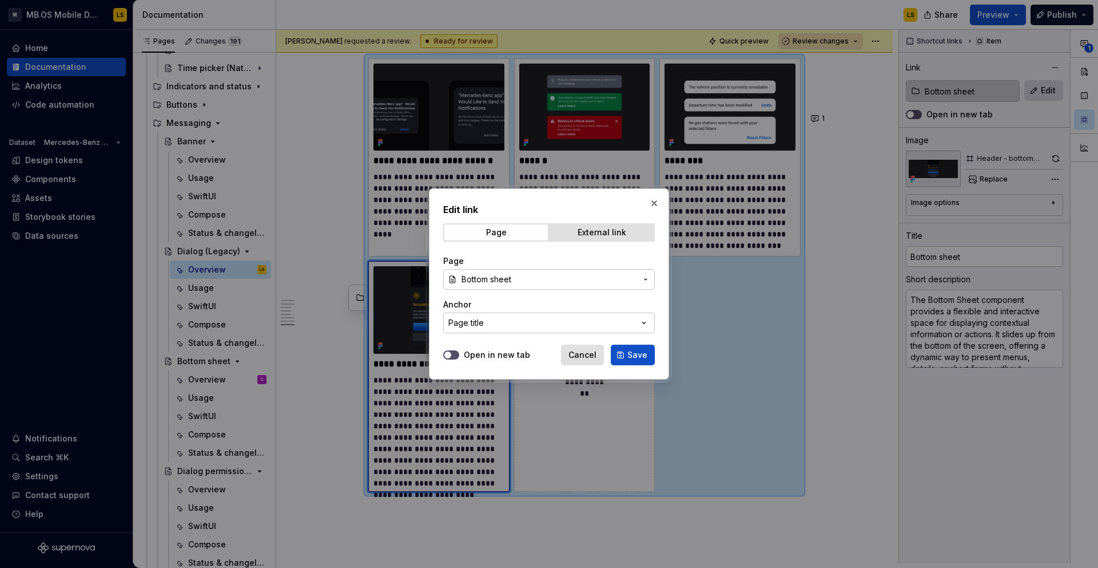
click at [597, 276] on span "Bottom sheet" at bounding box center [549, 278] width 175 height 11
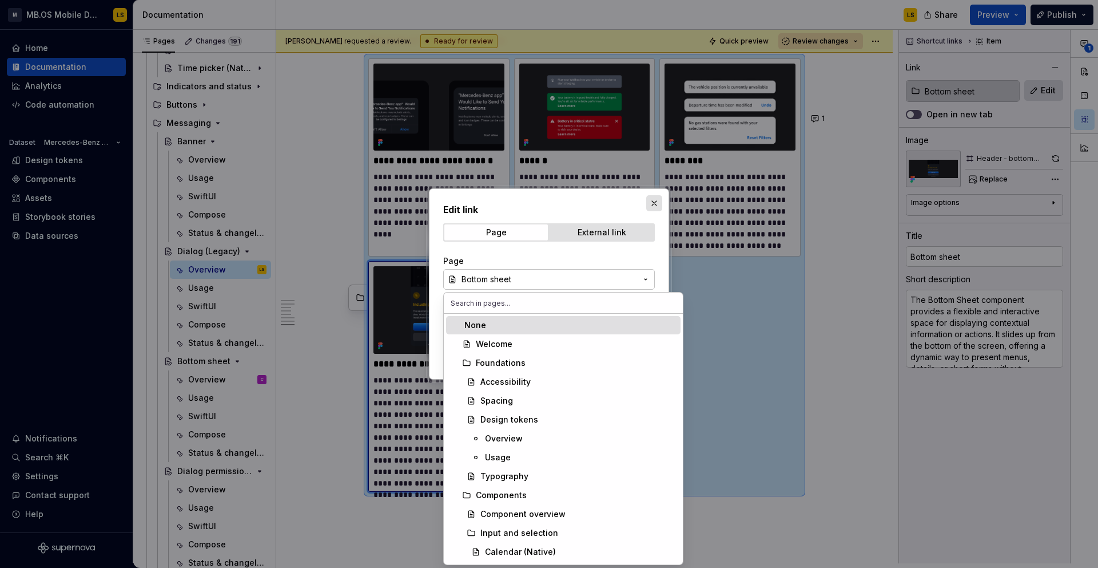
click at [653, 199] on div "Edit link Page External link Page Bottom sheet Anchor Page title Open in new ta…" at bounding box center [549, 284] width 1098 height 568
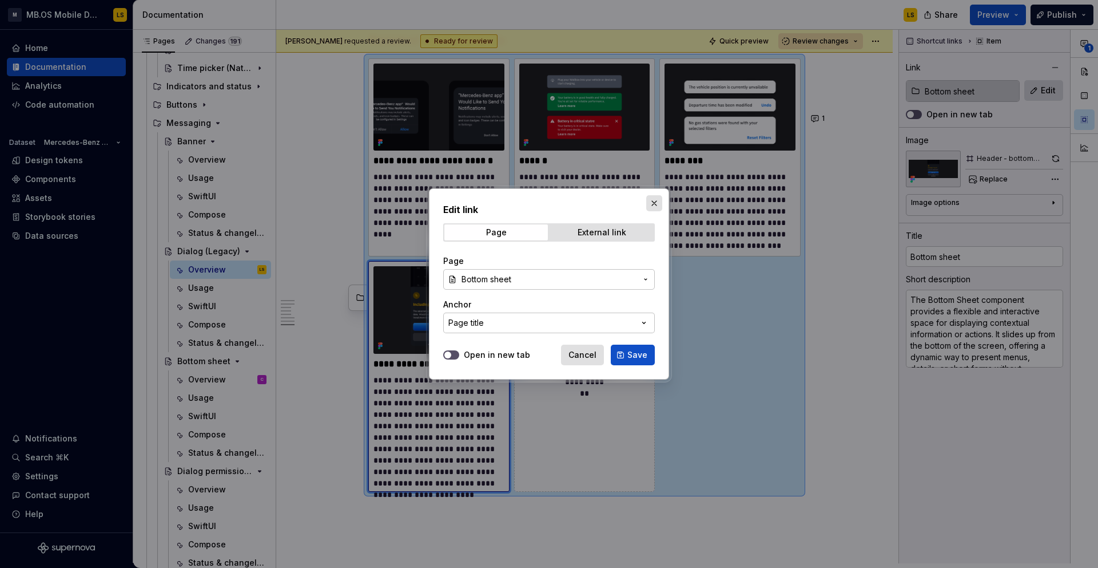
click at [653, 199] on button "button" at bounding box center [654, 203] width 16 height 16
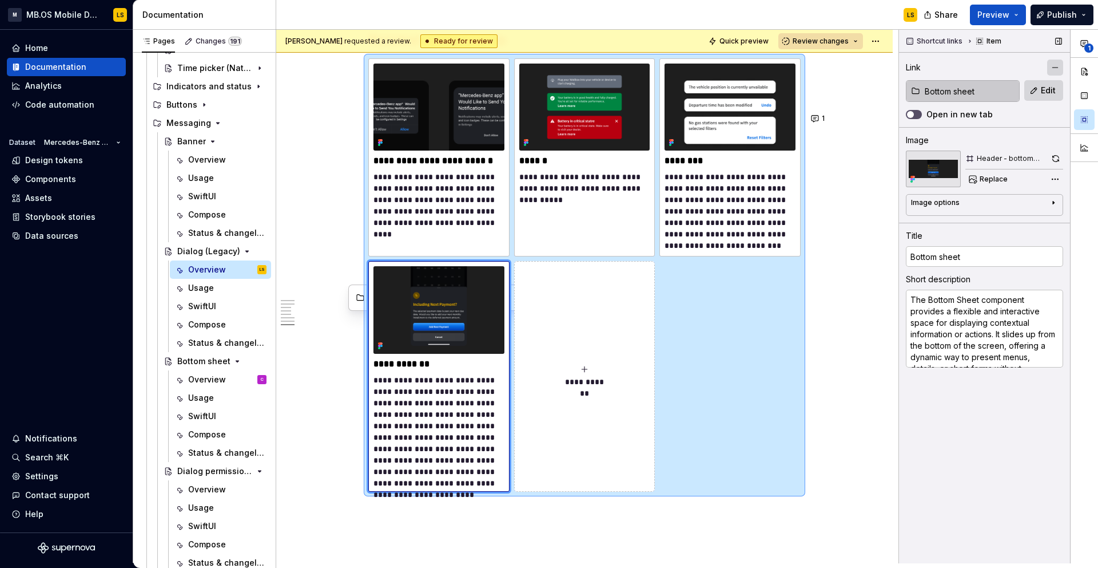
click at [1054, 68] on button "button" at bounding box center [1056, 67] width 16 height 16
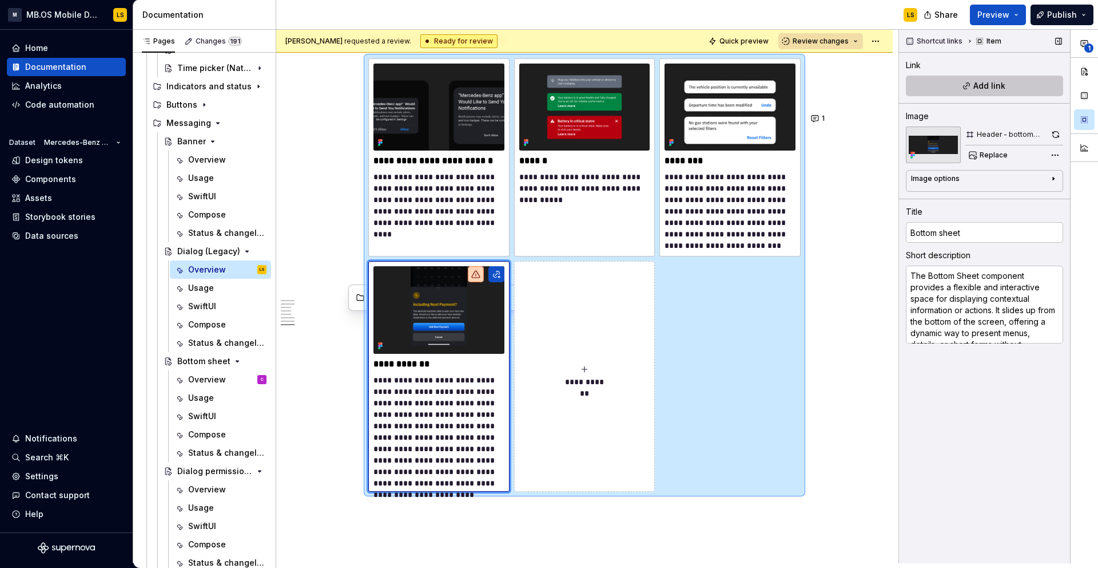
click at [967, 91] on button "Add link" at bounding box center [984, 86] width 157 height 21
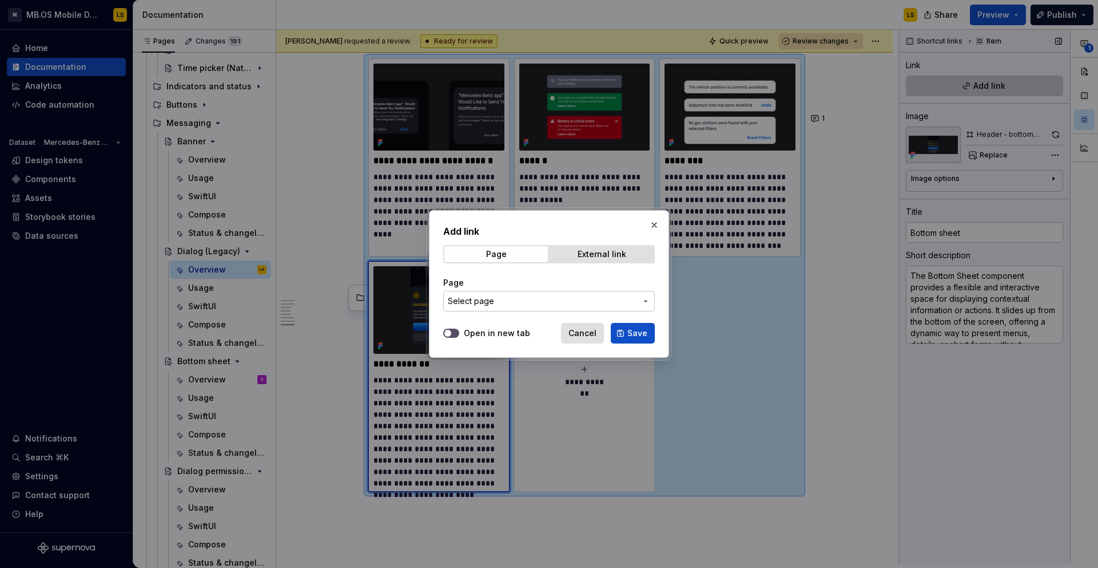
type textarea "*"
click at [598, 299] on span "Select page" at bounding box center [542, 300] width 189 height 11
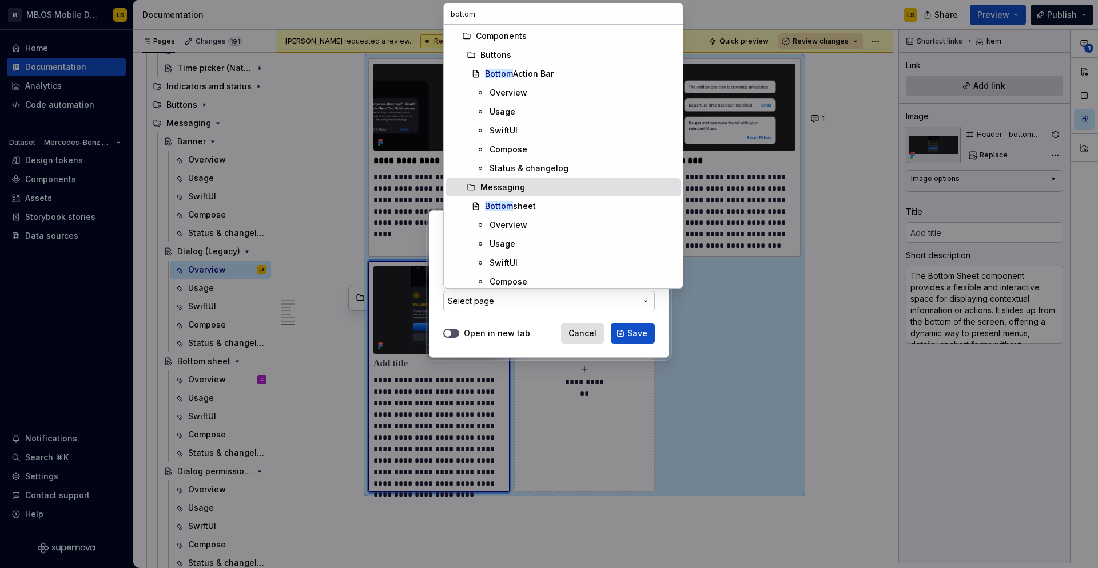
type input "bottom"
click at [539, 201] on div "Bottom sheet" at bounding box center [580, 205] width 191 height 11
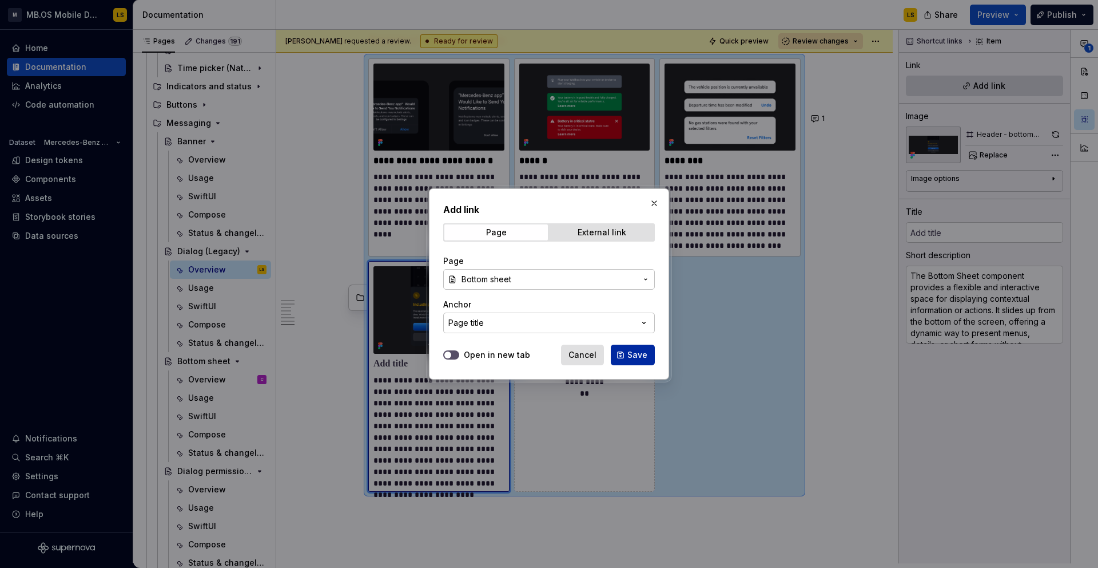
click at [637, 351] on span "Save" at bounding box center [638, 354] width 20 height 11
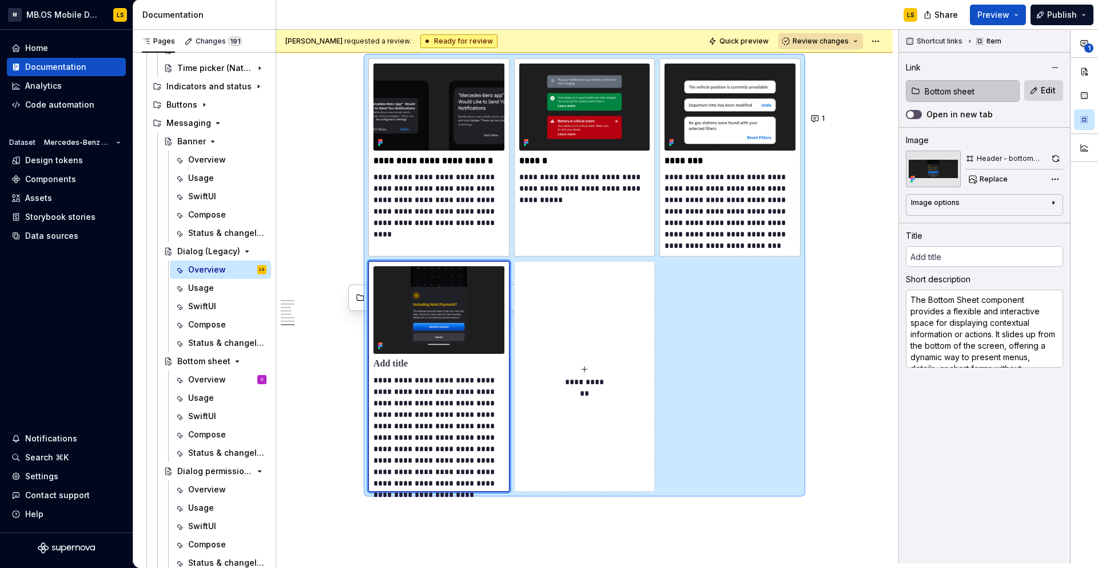
type textarea "*"
type input "Bottom sheet"
drag, startPoint x: 942, startPoint y: 336, endPoint x: 1096, endPoint y: 408, distance: 169.9
click at [1096, 408] on div "**********" at bounding box center [998, 296] width 199 height 533
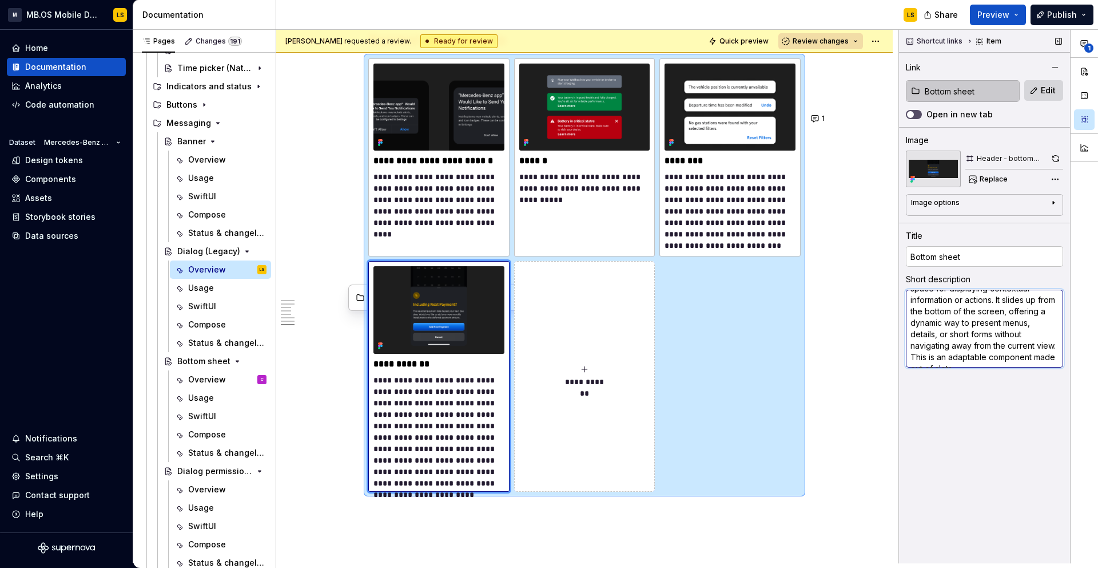
click at [1034, 353] on textarea "The Bottom Sheet component provides a flexible and interactive space for displa…" at bounding box center [984, 328] width 157 height 78
drag, startPoint x: 1035, startPoint y: 358, endPoint x: 943, endPoint y: 301, distance: 108.1
click at [943, 301] on textarea "The Bottom Sheet component provides a flexible and interactive space for displa…" at bounding box center [984, 328] width 157 height 78
type textarea "*"
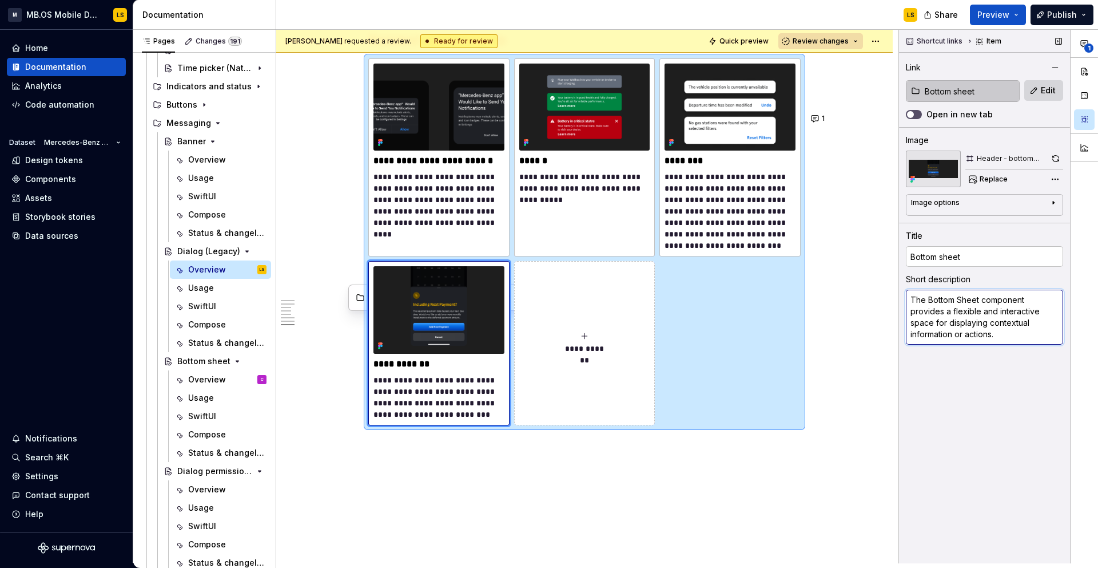
scroll to position [0, 0]
type textarea "The Bottom Sheet component provides a flexible and interactive space for displa…"
click at [954, 405] on div "Shortcut links Item Link Bottom sheet Edit Open in new tab Image Header - botto…" at bounding box center [984, 296] width 171 height 533
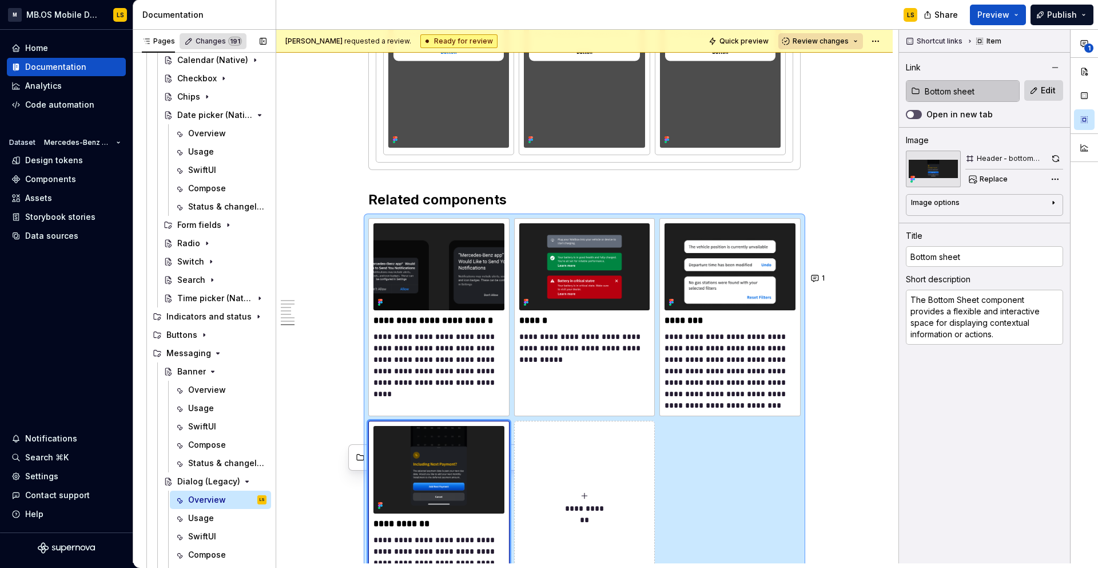
scroll to position [192, 0]
click at [204, 35] on div "Changes 191" at bounding box center [213, 41] width 67 height 16
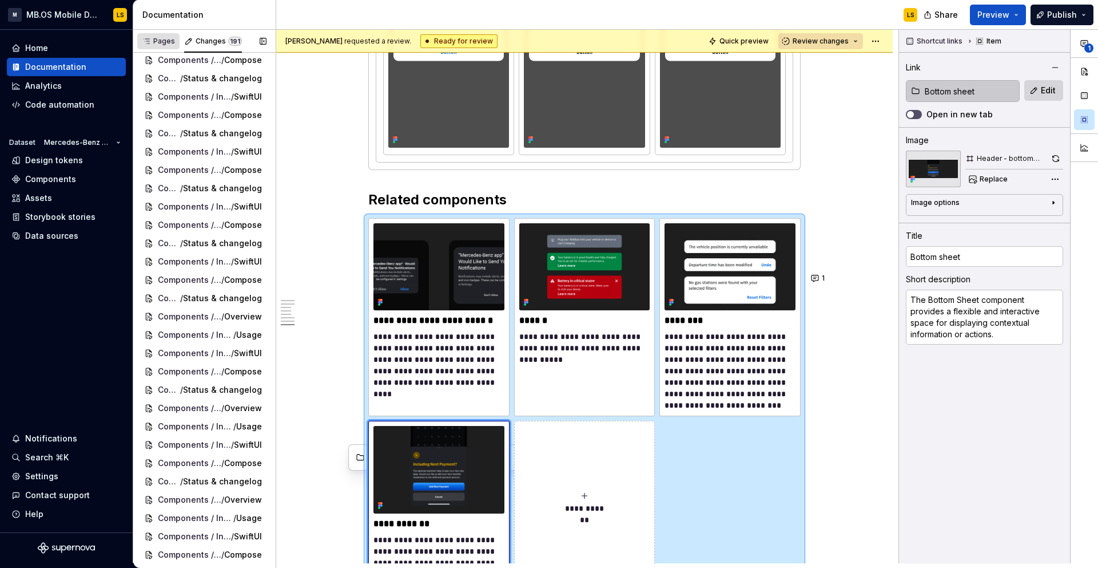
click at [165, 41] on div "Pages" at bounding box center [158, 41] width 33 height 9
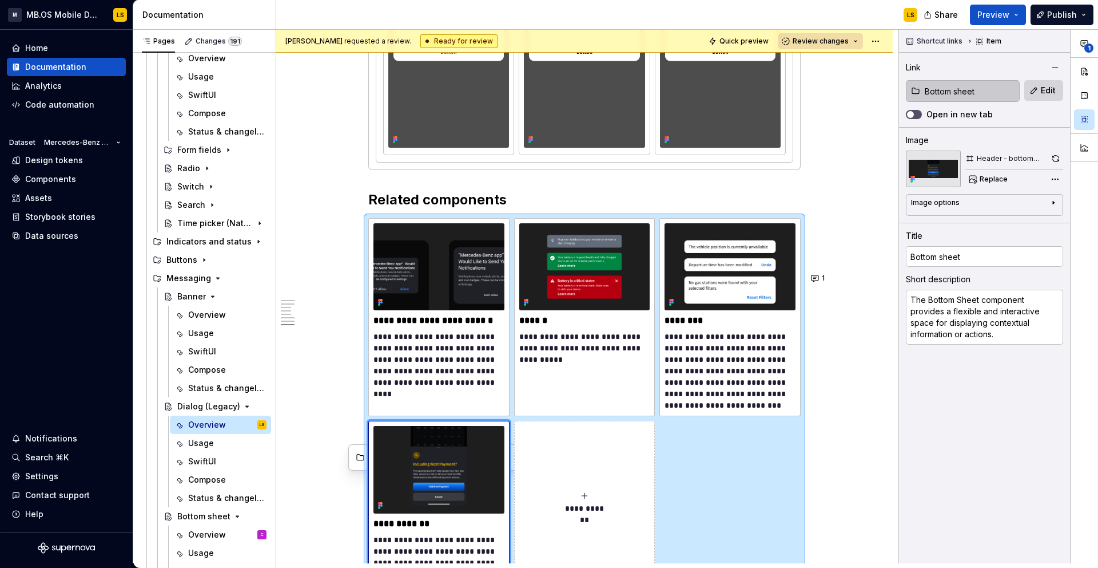
scroll to position [267, 0]
click at [221, 45] on div "Changes 191" at bounding box center [219, 41] width 46 height 9
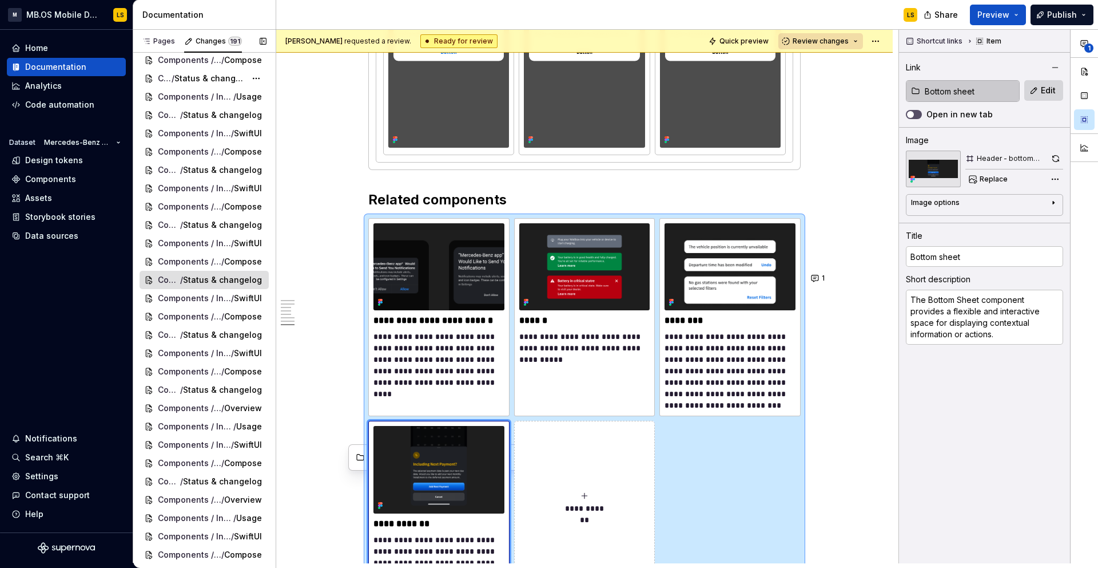
scroll to position [0, 0]
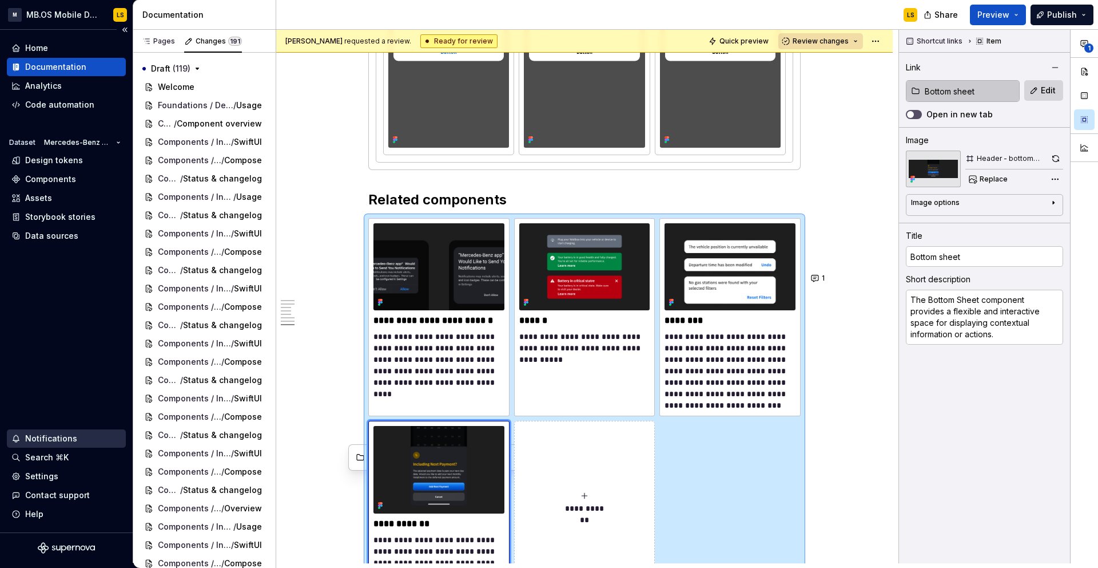
click at [43, 431] on div "Notifications" at bounding box center [66, 438] width 119 height 18
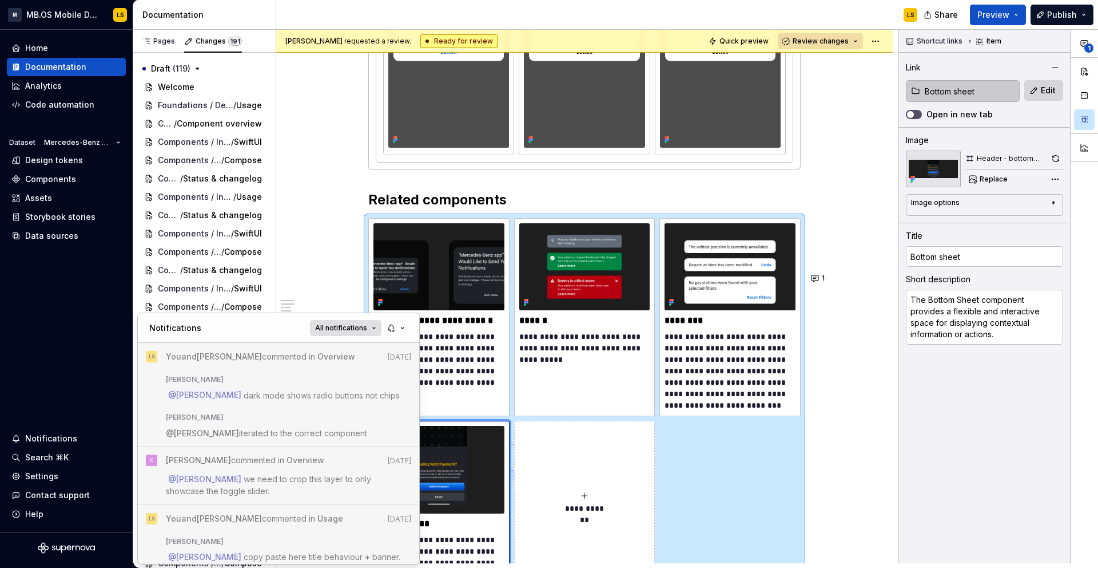
click at [362, 330] on span "All notifications" at bounding box center [341, 327] width 52 height 9
click at [275, 331] on div "Notifications All notifications" at bounding box center [278, 328] width 281 height 30
click at [405, 328] on button "button" at bounding box center [397, 328] width 26 height 16
click at [247, 335] on div "Notifications All notifications" at bounding box center [278, 328] width 281 height 30
click at [312, 264] on html "M MB.OS Mobile Design System LS Home Documentation Analytics Code automation Da…" at bounding box center [549, 284] width 1098 height 568
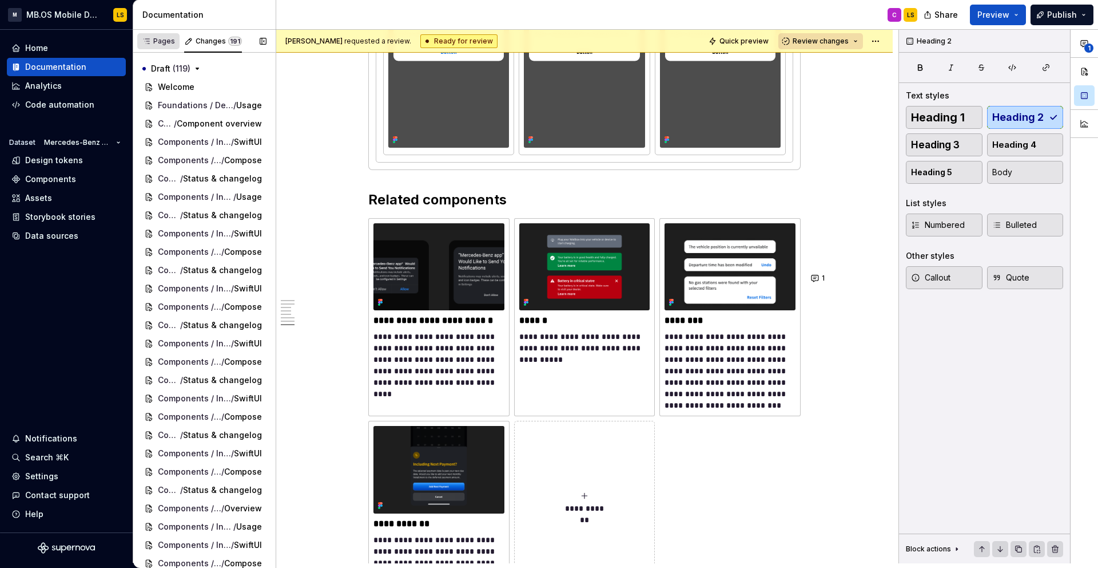
click at [161, 43] on div "Pages" at bounding box center [158, 41] width 33 height 9
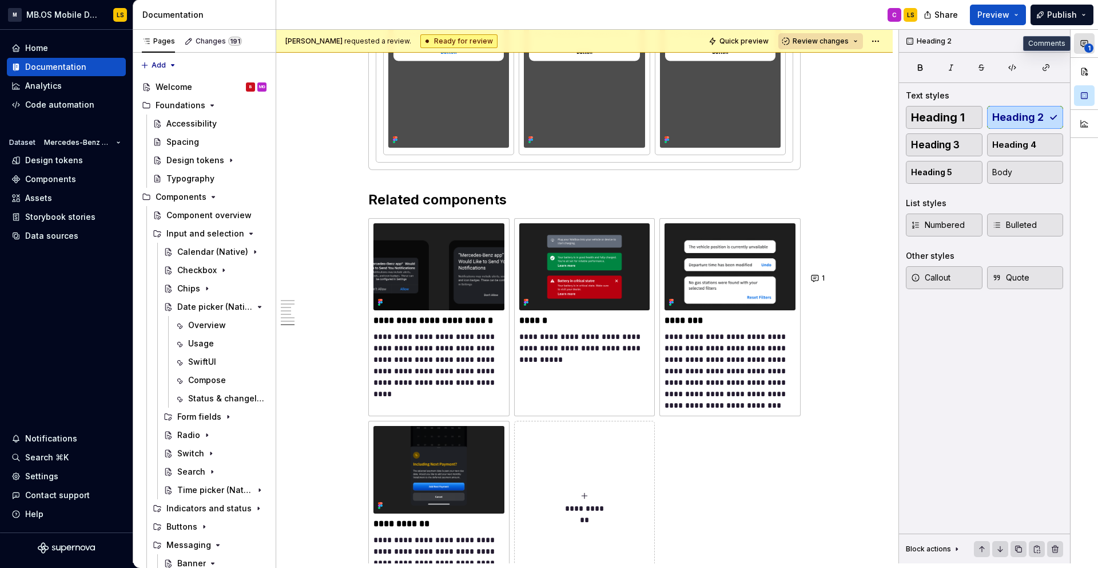
click at [1081, 47] on icon "button" at bounding box center [1084, 43] width 9 height 9
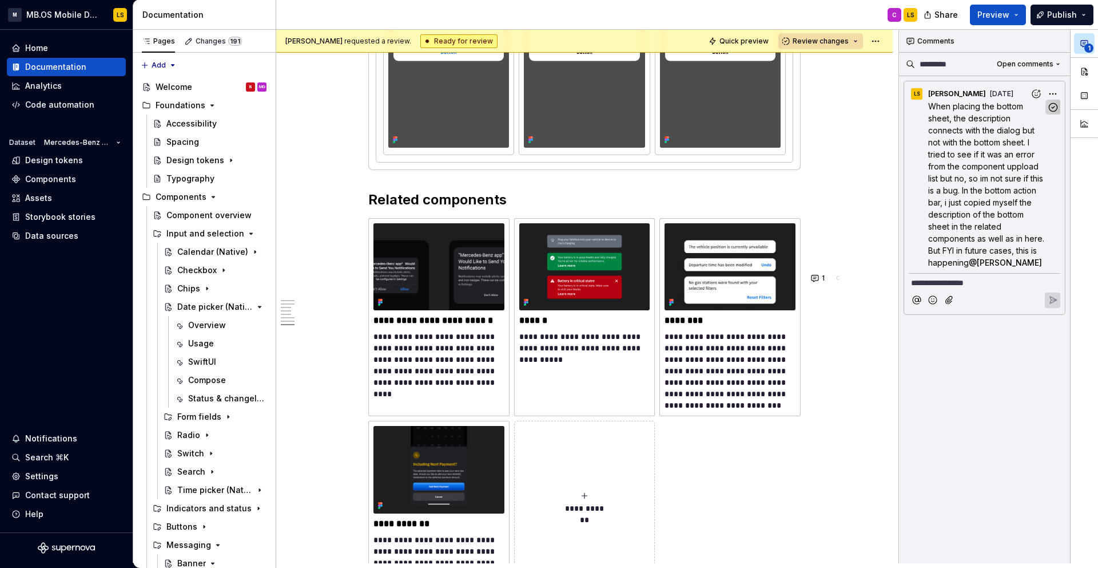
click at [1053, 104] on icon "button" at bounding box center [1053, 107] width 11 height 11
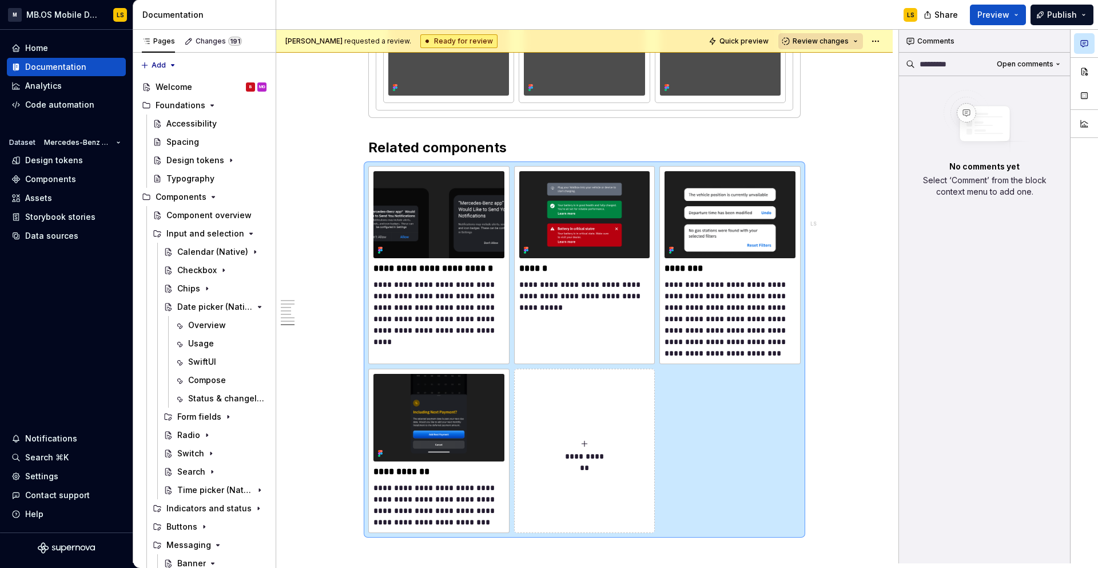
type textarea "*"
